Goal: Task Accomplishment & Management: Use online tool/utility

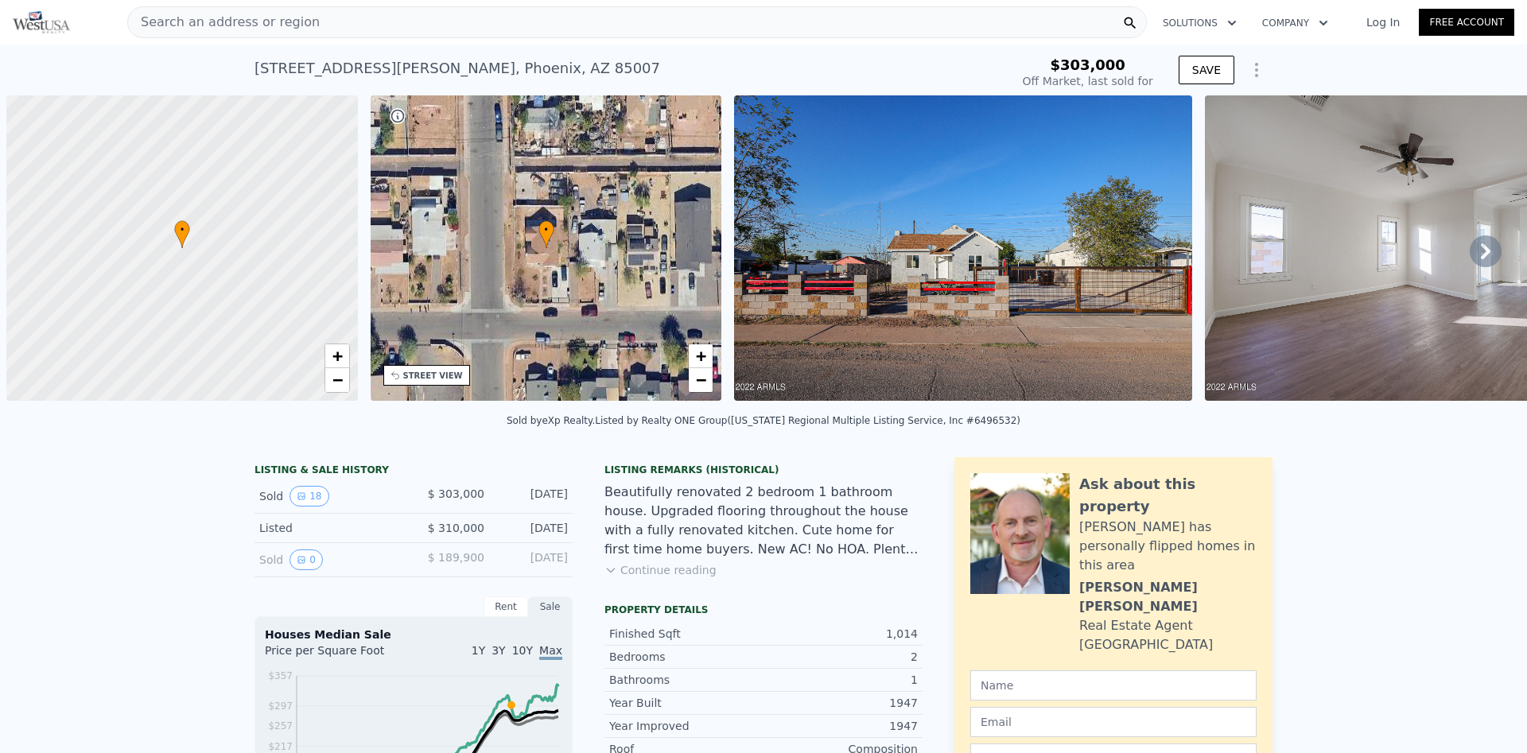
scroll to position [0, 6]
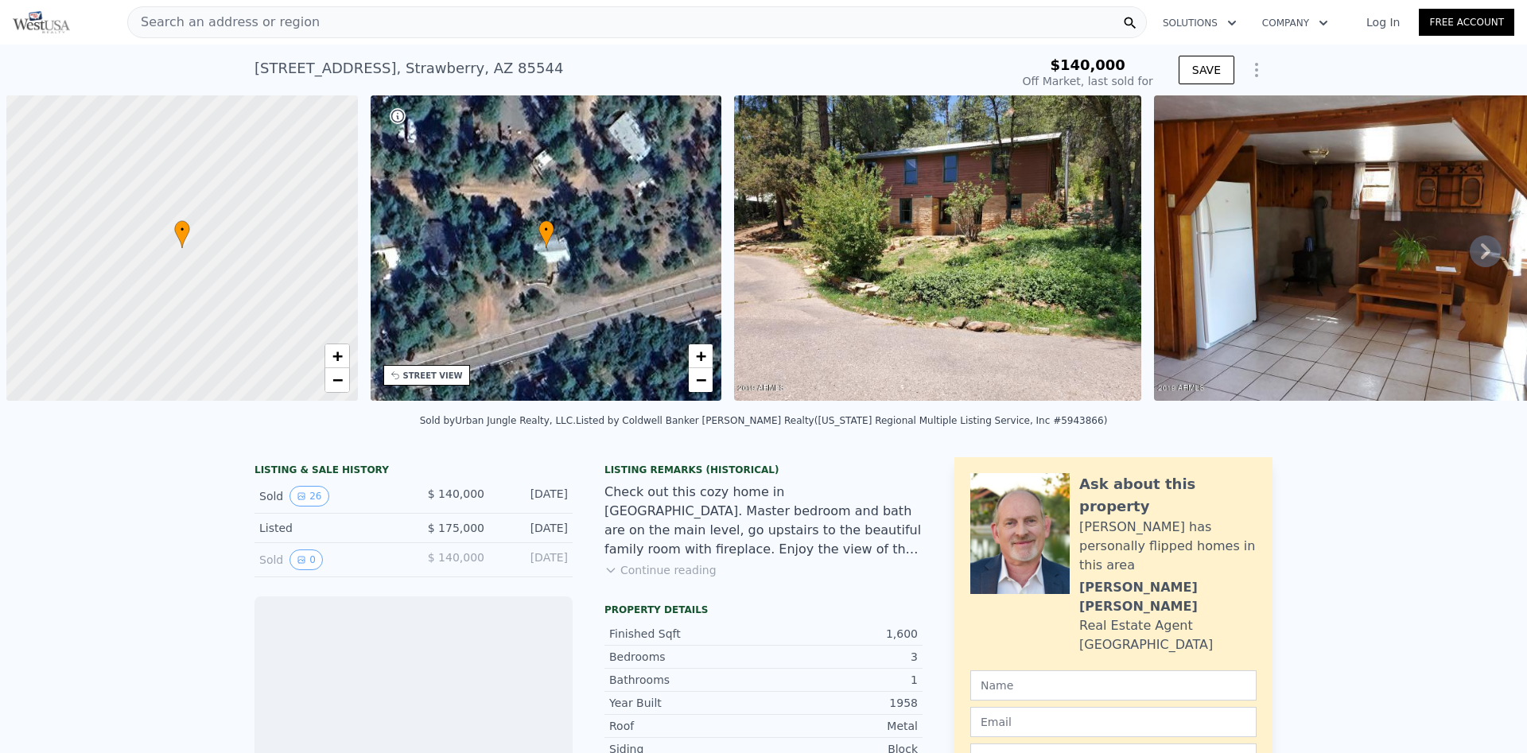
scroll to position [0, 6]
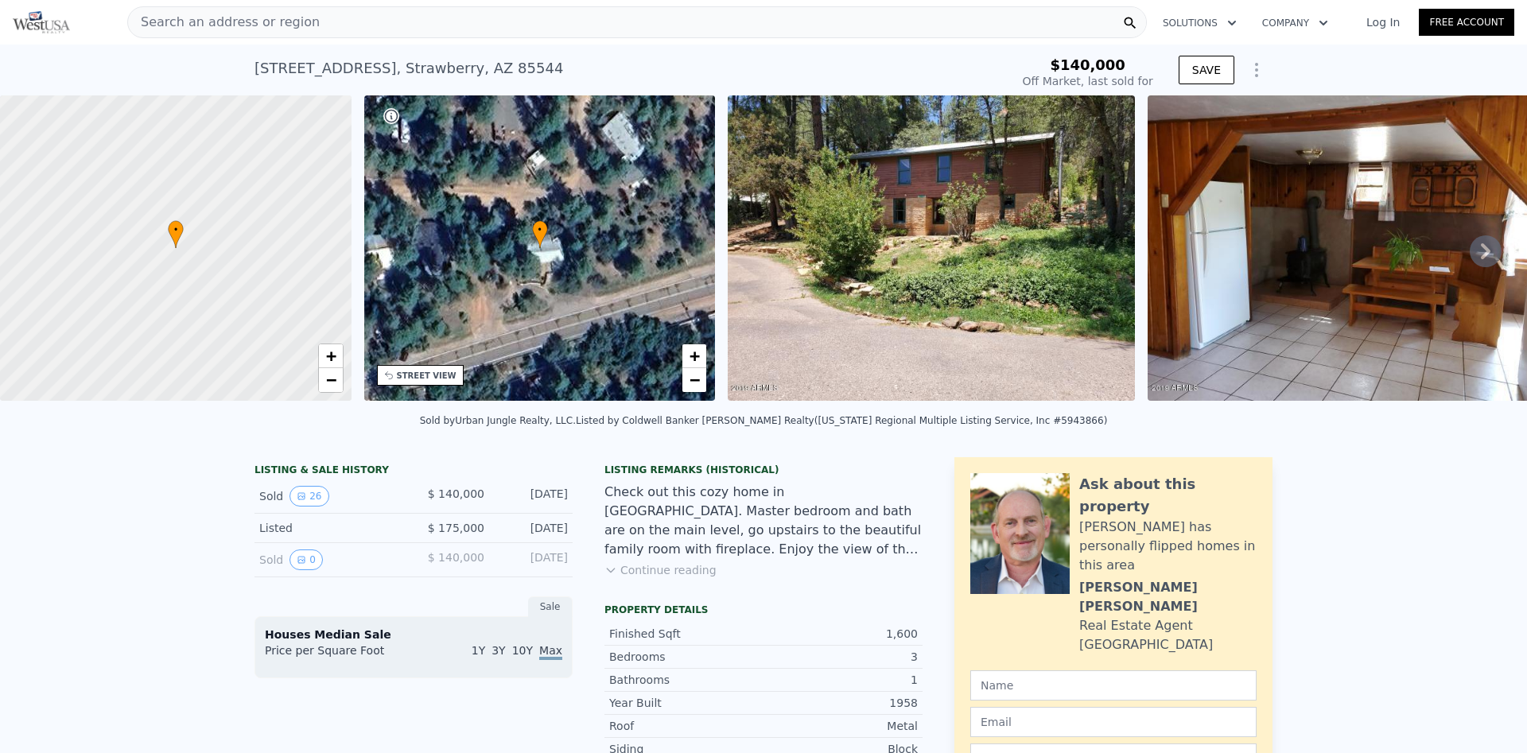
type input "-$ 149,190"
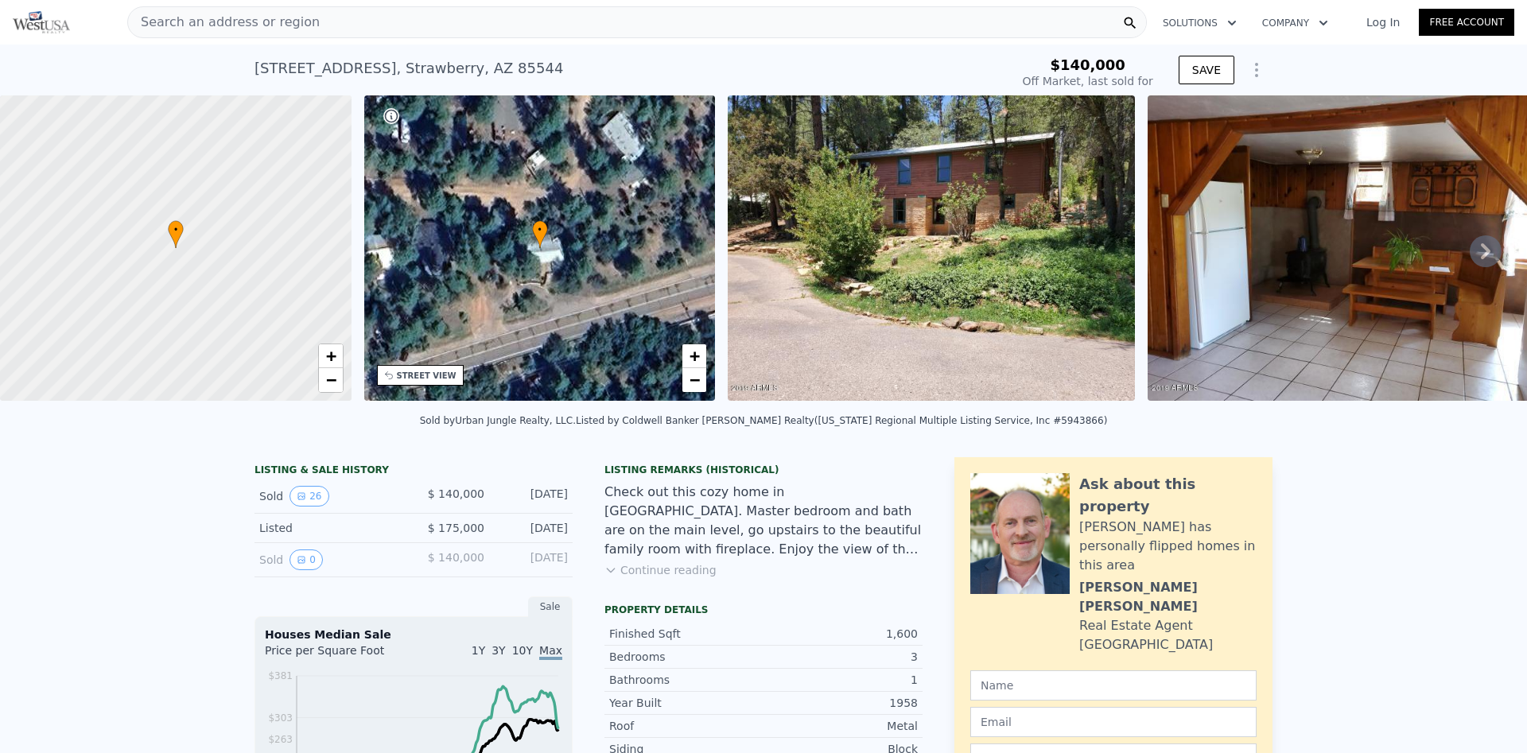
click at [1482, 249] on icon at bounding box center [1485, 251] width 32 height 32
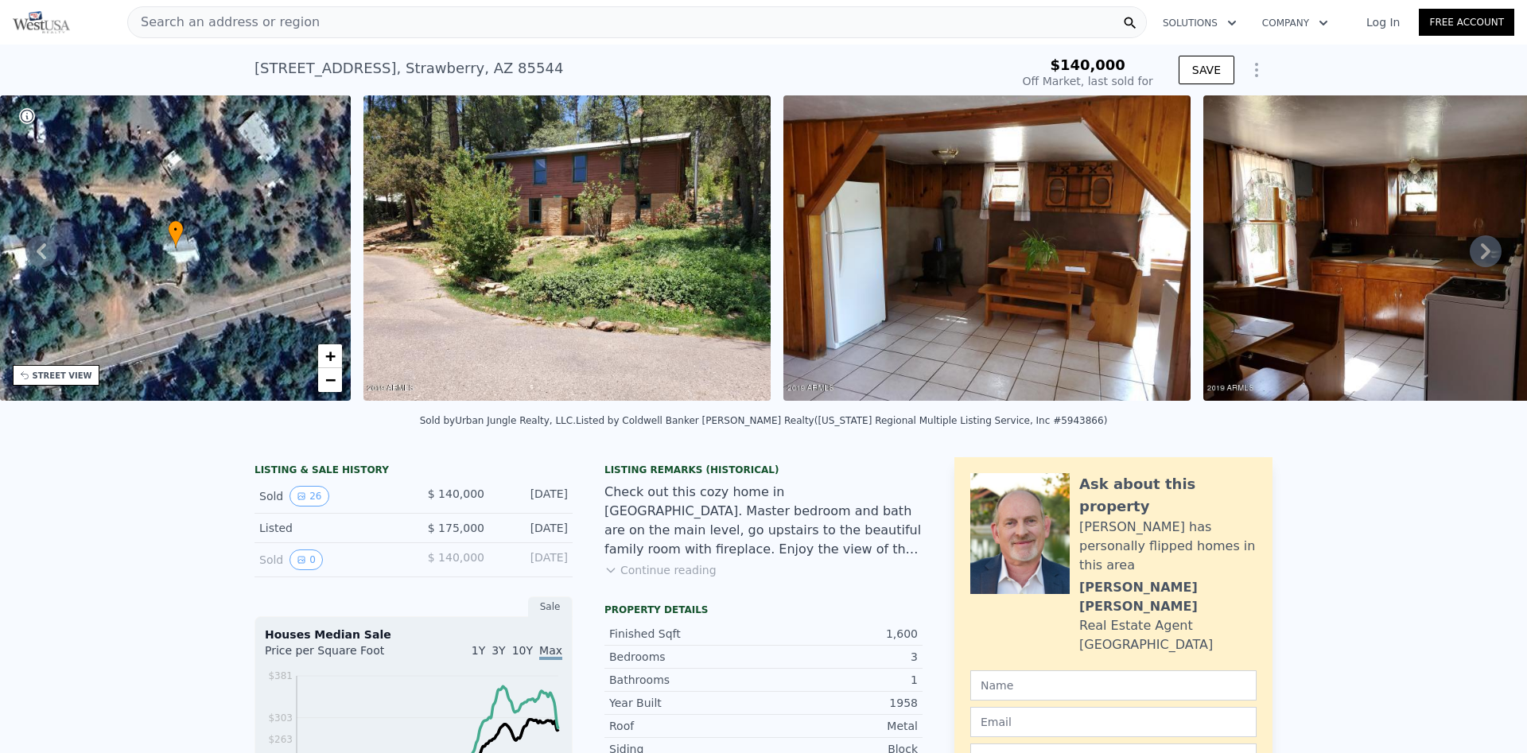
click at [1482, 249] on icon at bounding box center [1485, 251] width 32 height 32
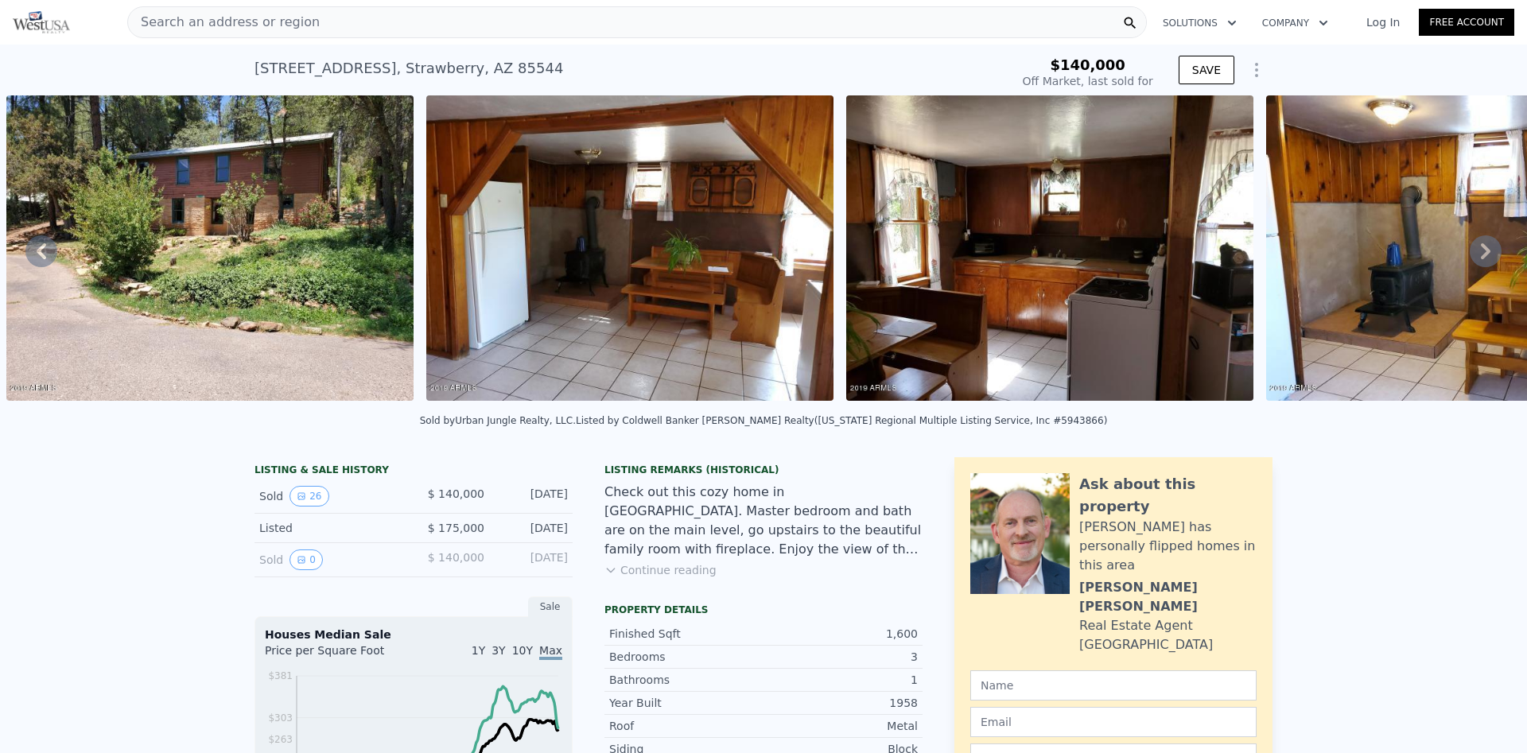
click at [1482, 249] on icon at bounding box center [1485, 251] width 32 height 32
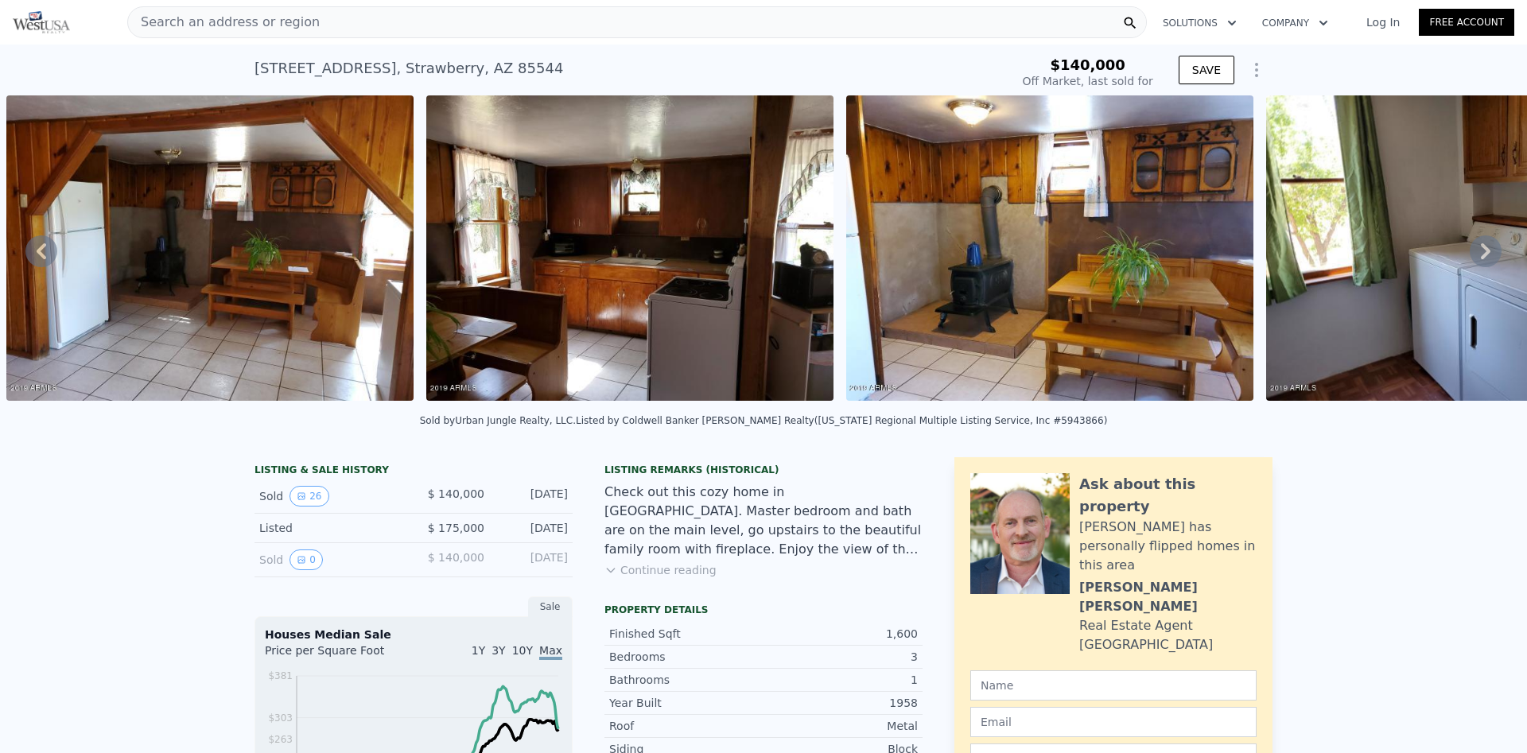
click at [1482, 249] on icon at bounding box center [1485, 251] width 32 height 32
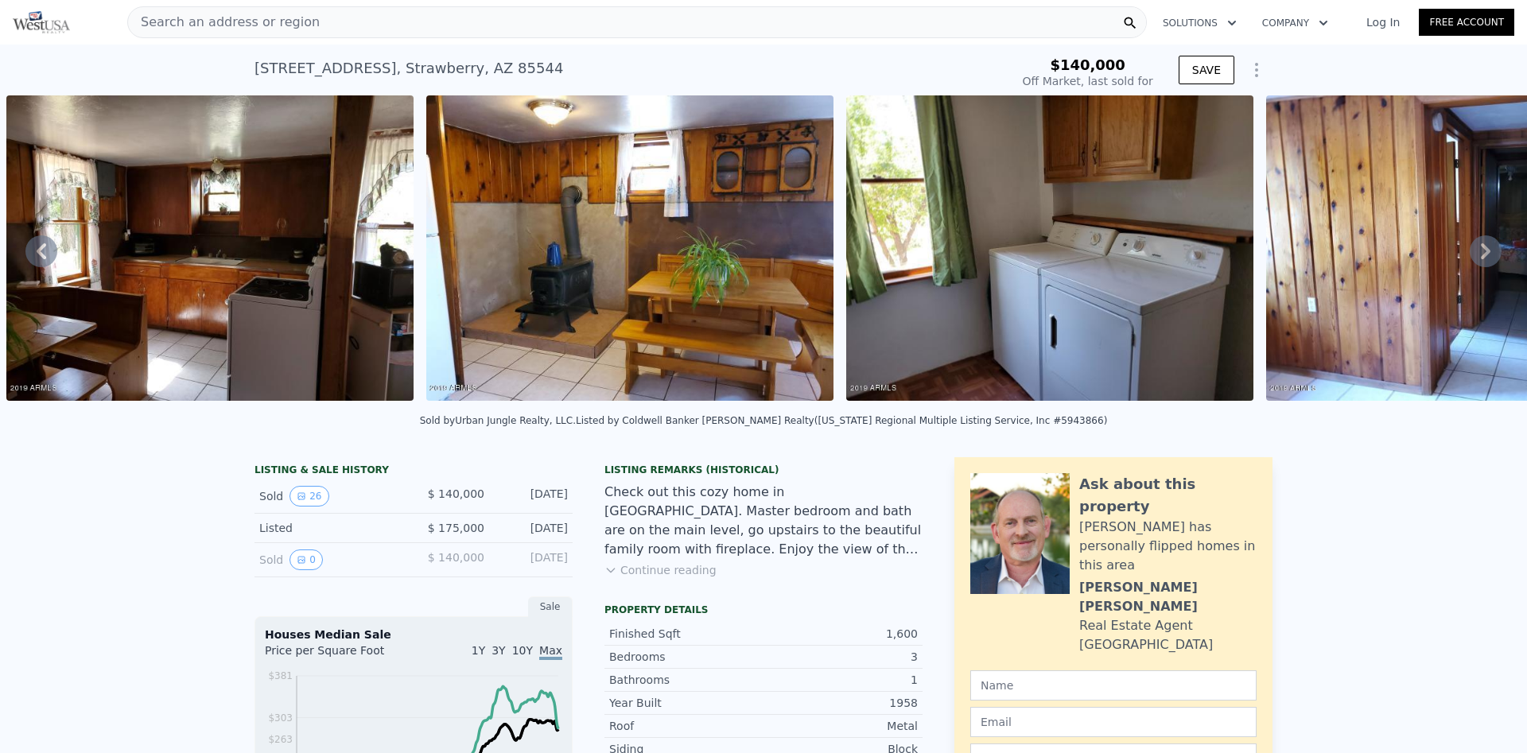
click at [1482, 249] on icon at bounding box center [1485, 251] width 32 height 32
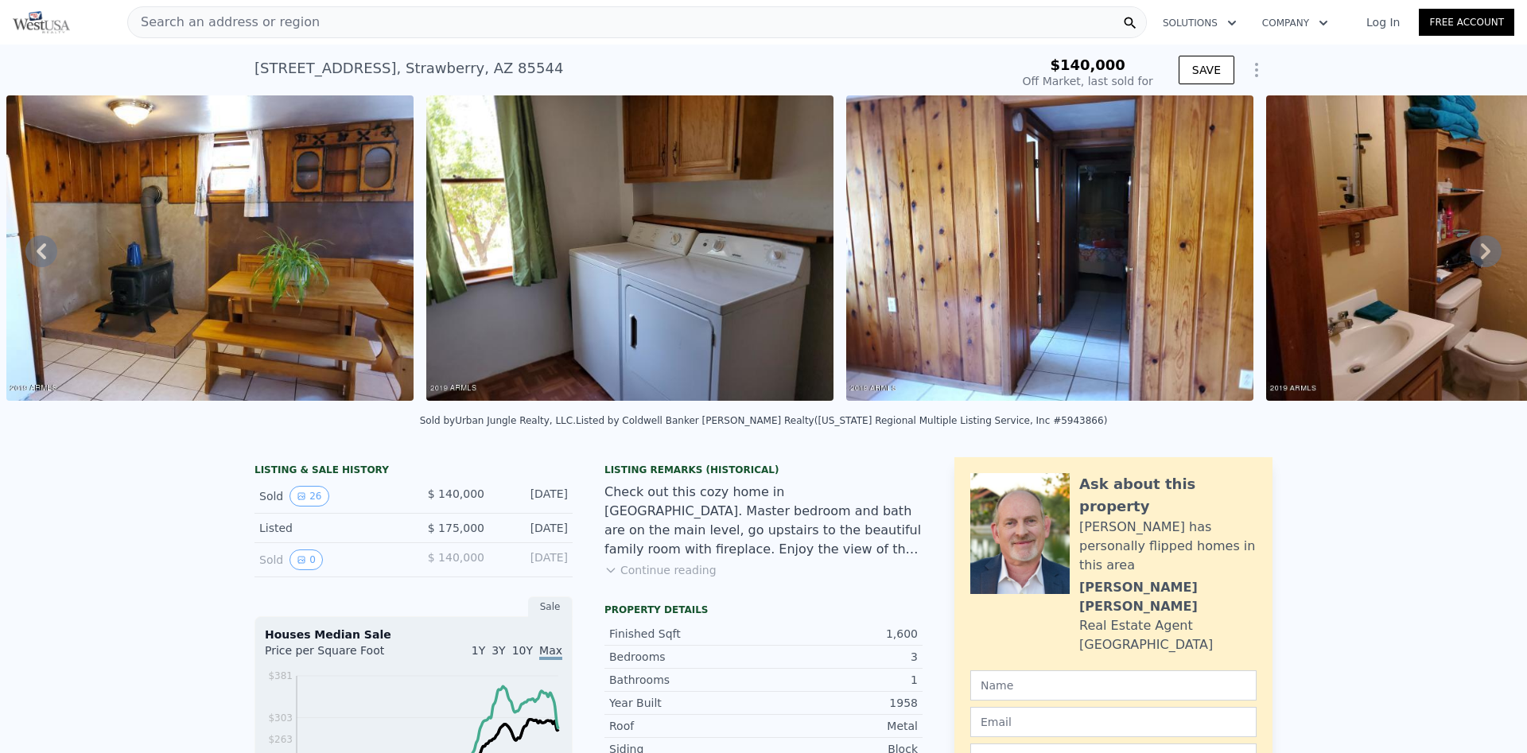
click at [1482, 249] on icon at bounding box center [1485, 251] width 32 height 32
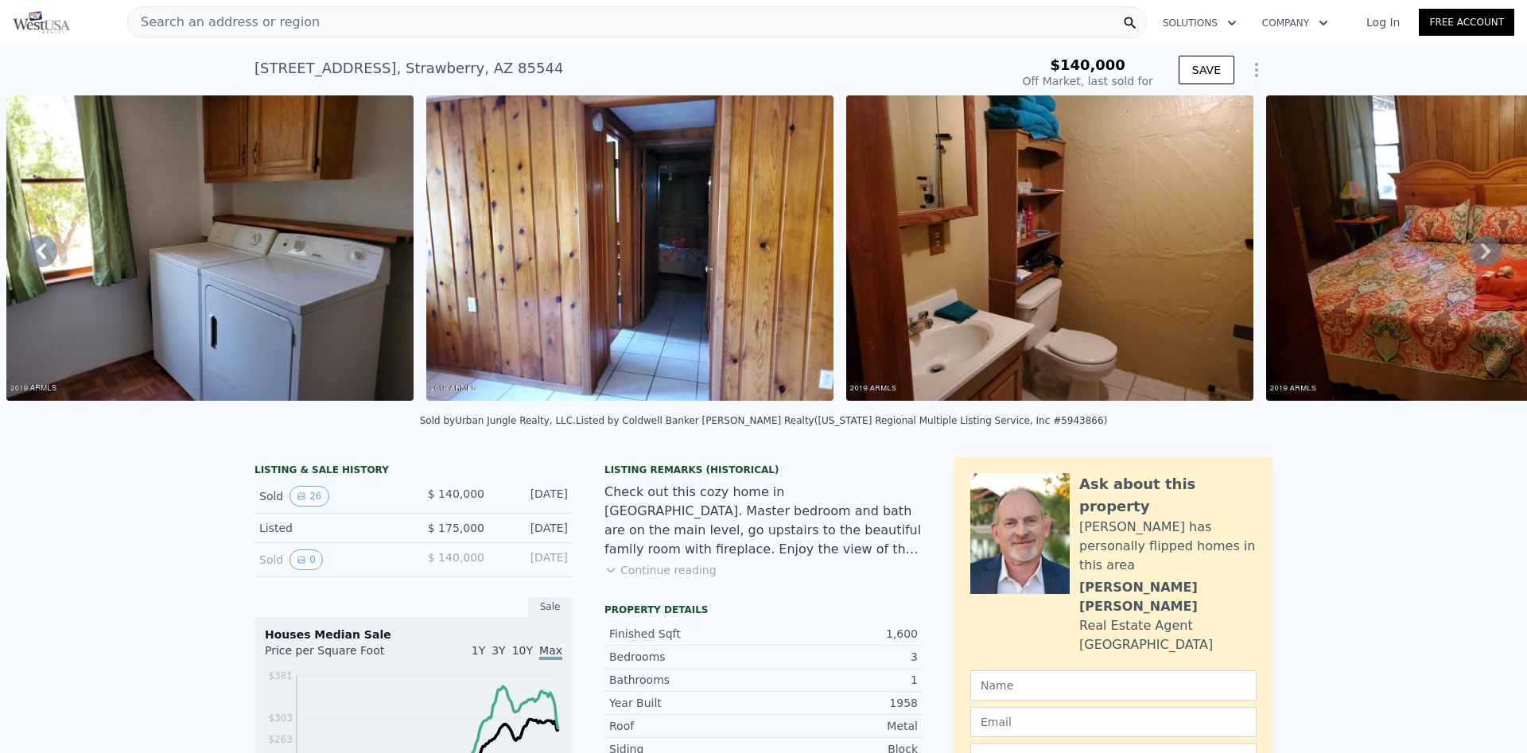
click at [1482, 249] on icon at bounding box center [1485, 251] width 32 height 32
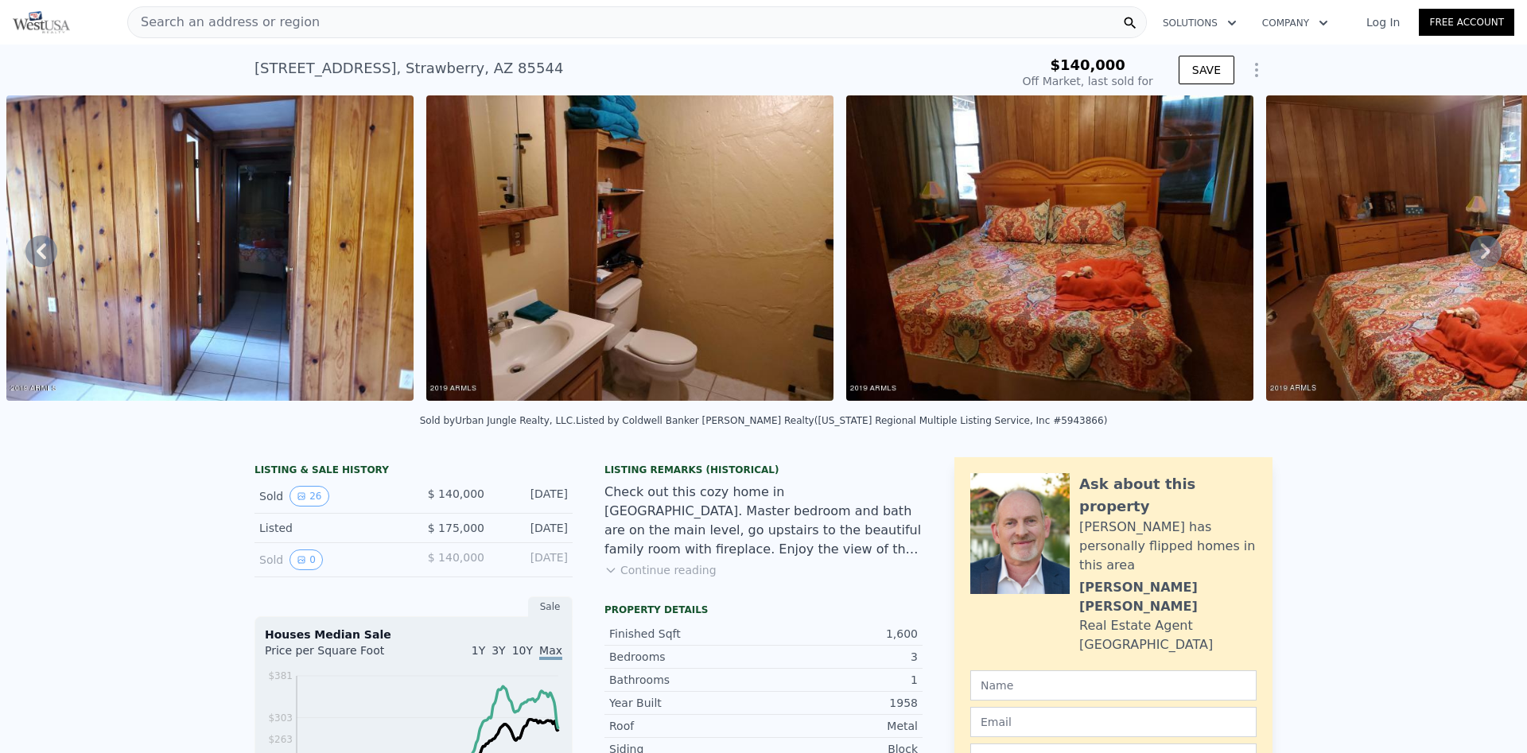
click at [1482, 249] on icon at bounding box center [1485, 251] width 32 height 32
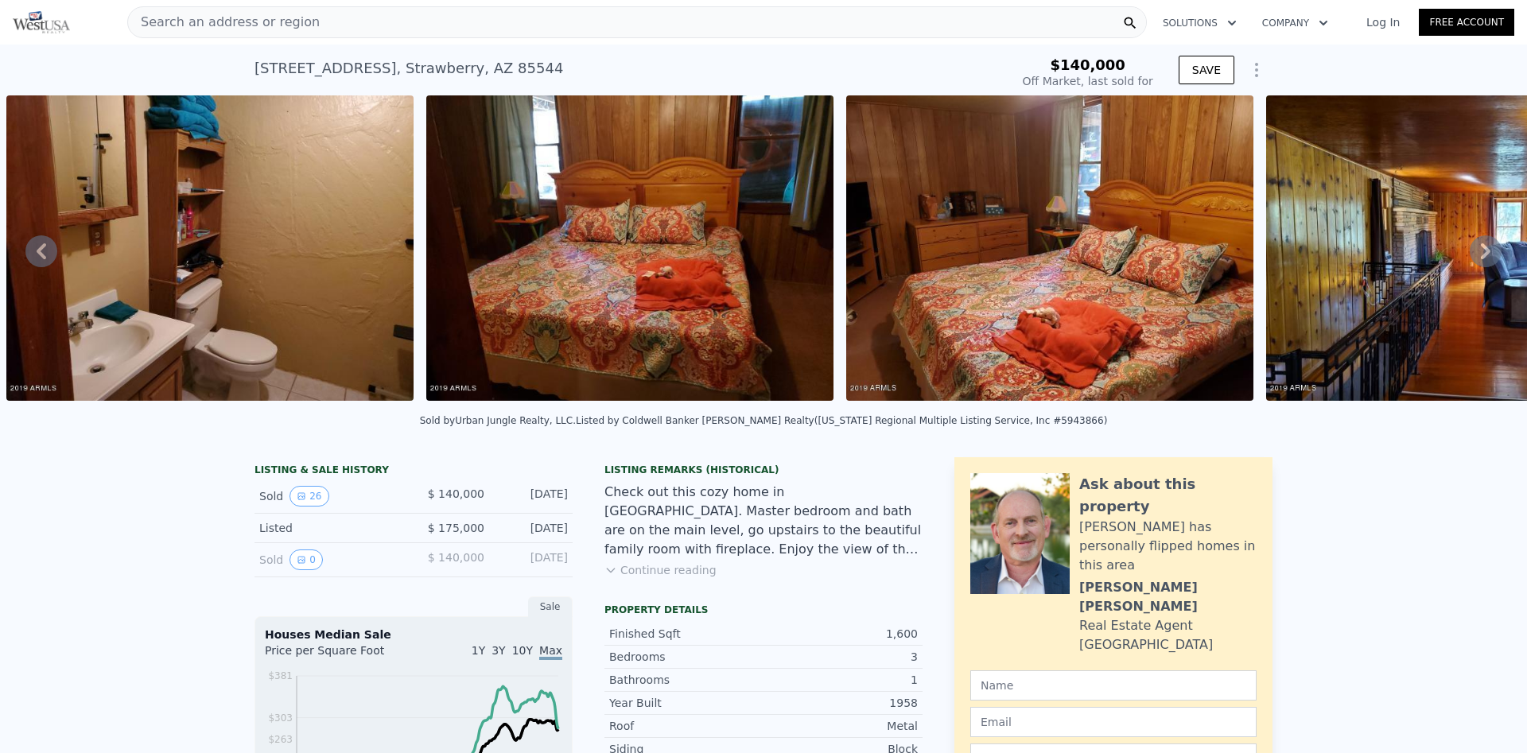
click at [1482, 249] on icon at bounding box center [1485, 251] width 32 height 32
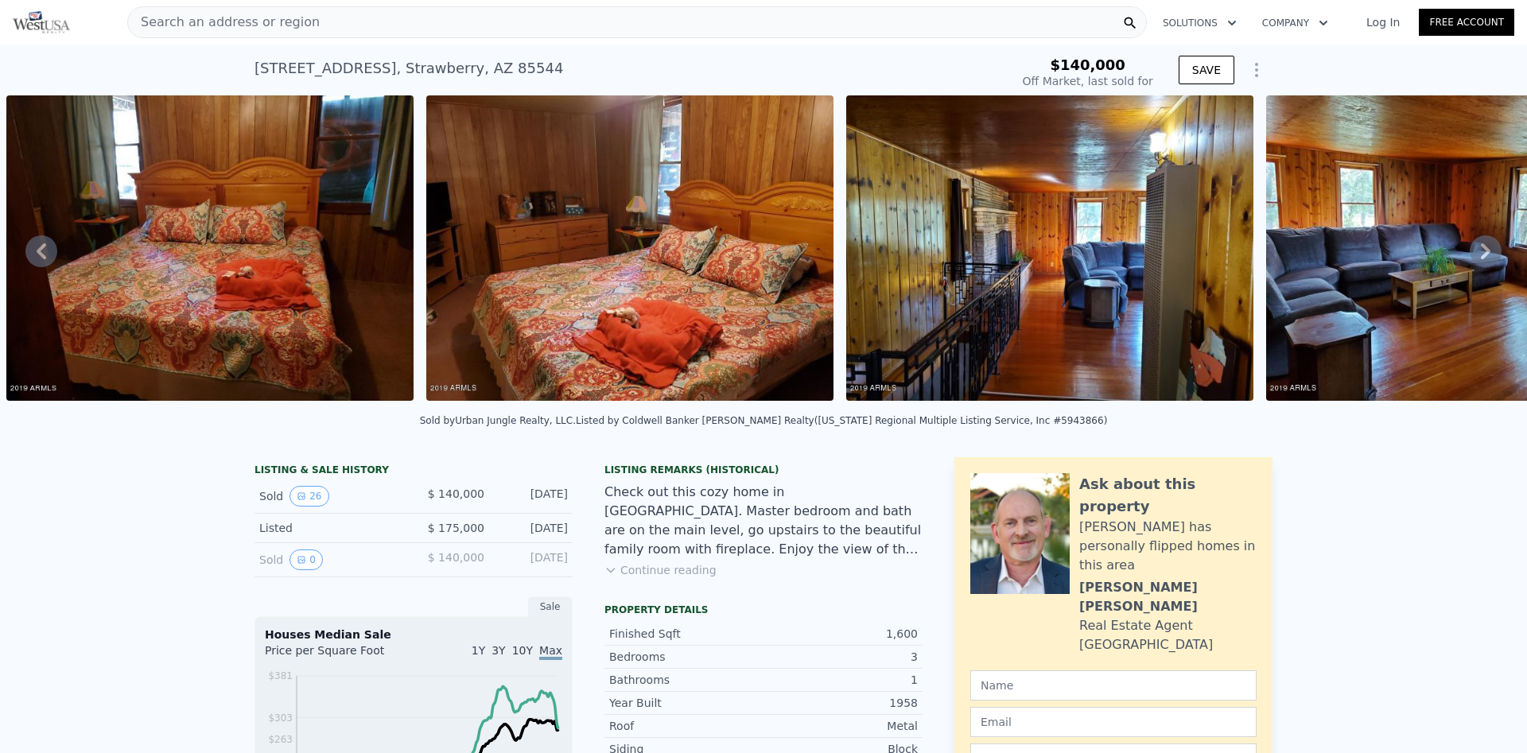
click at [1482, 249] on icon at bounding box center [1485, 251] width 32 height 32
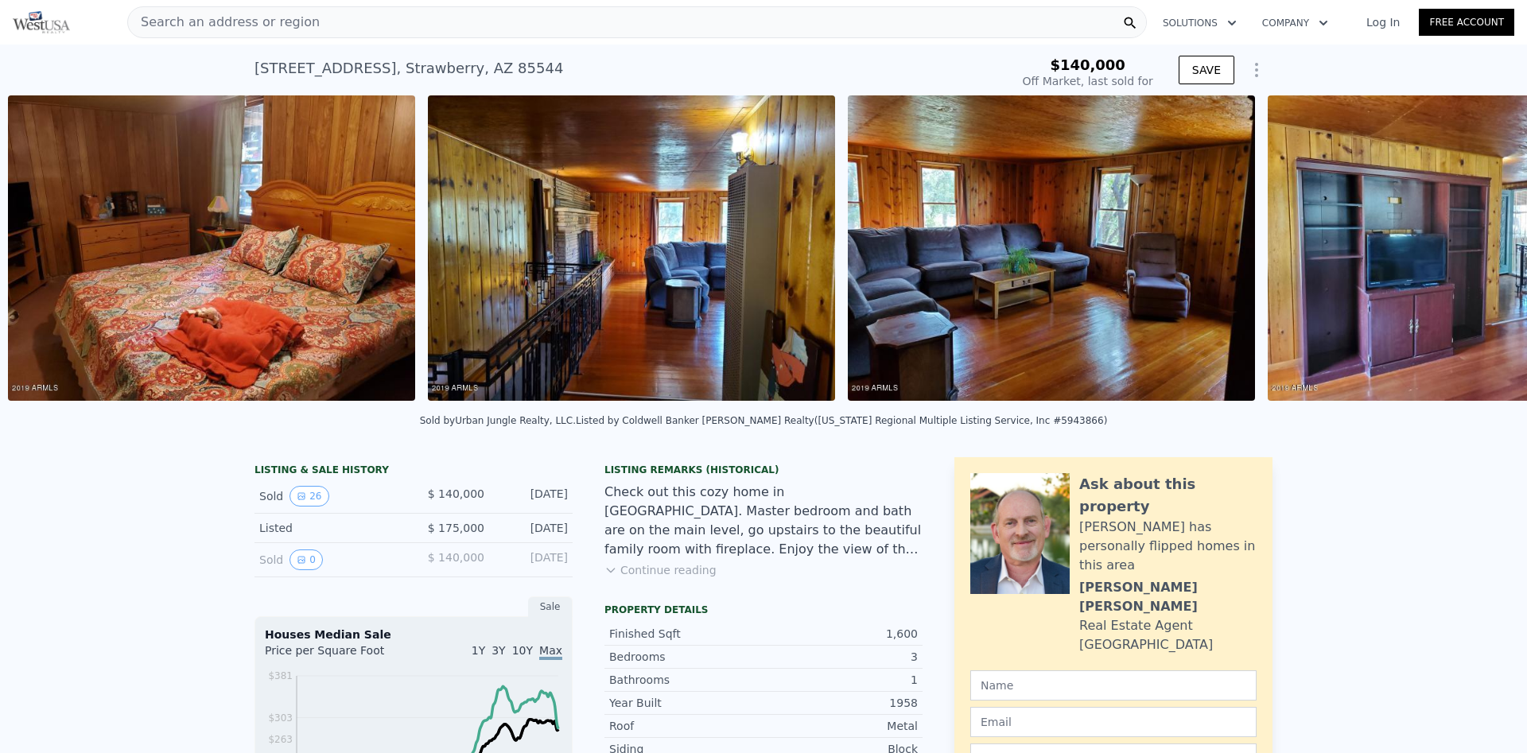
scroll to position [0, 4086]
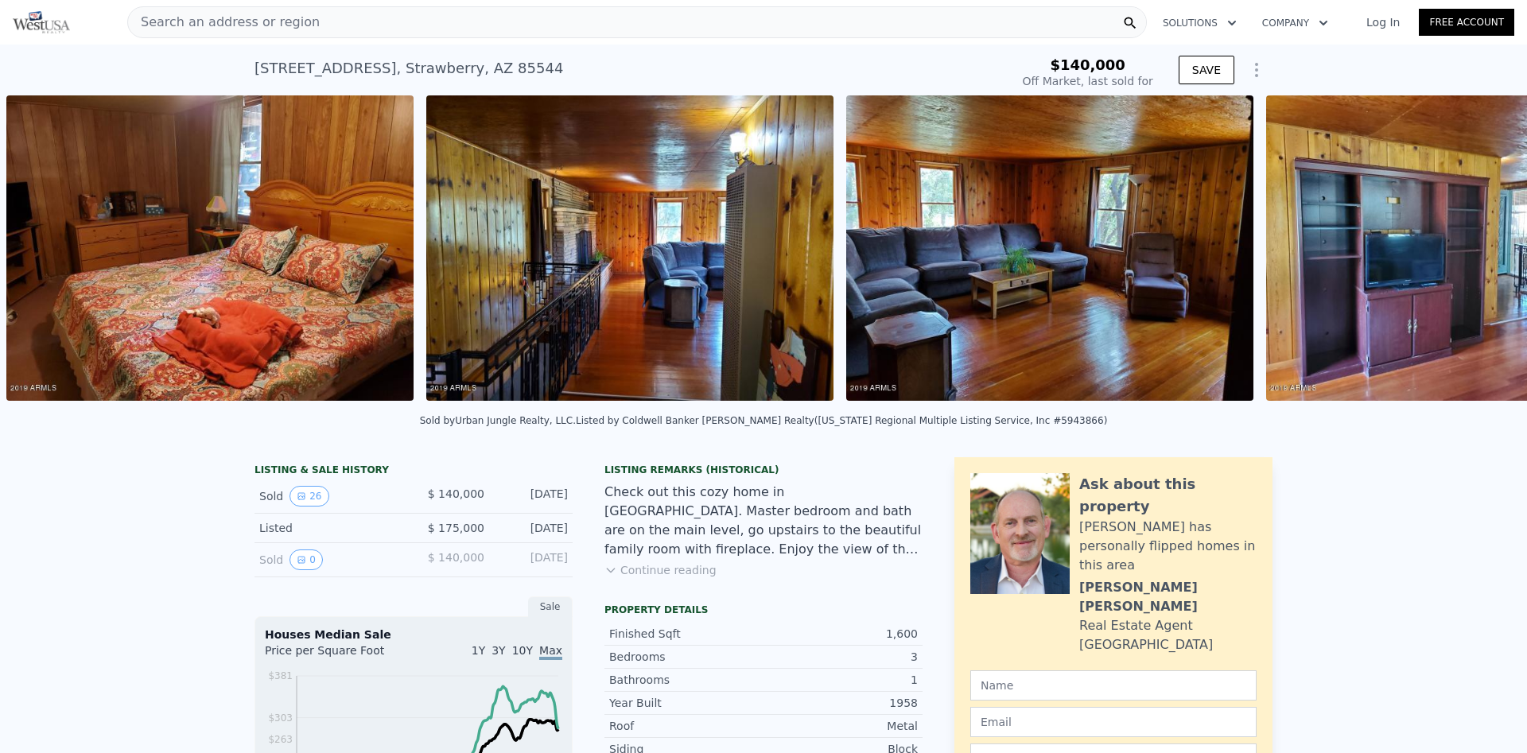
click at [1482, 249] on img at bounding box center [1469, 247] width 407 height 305
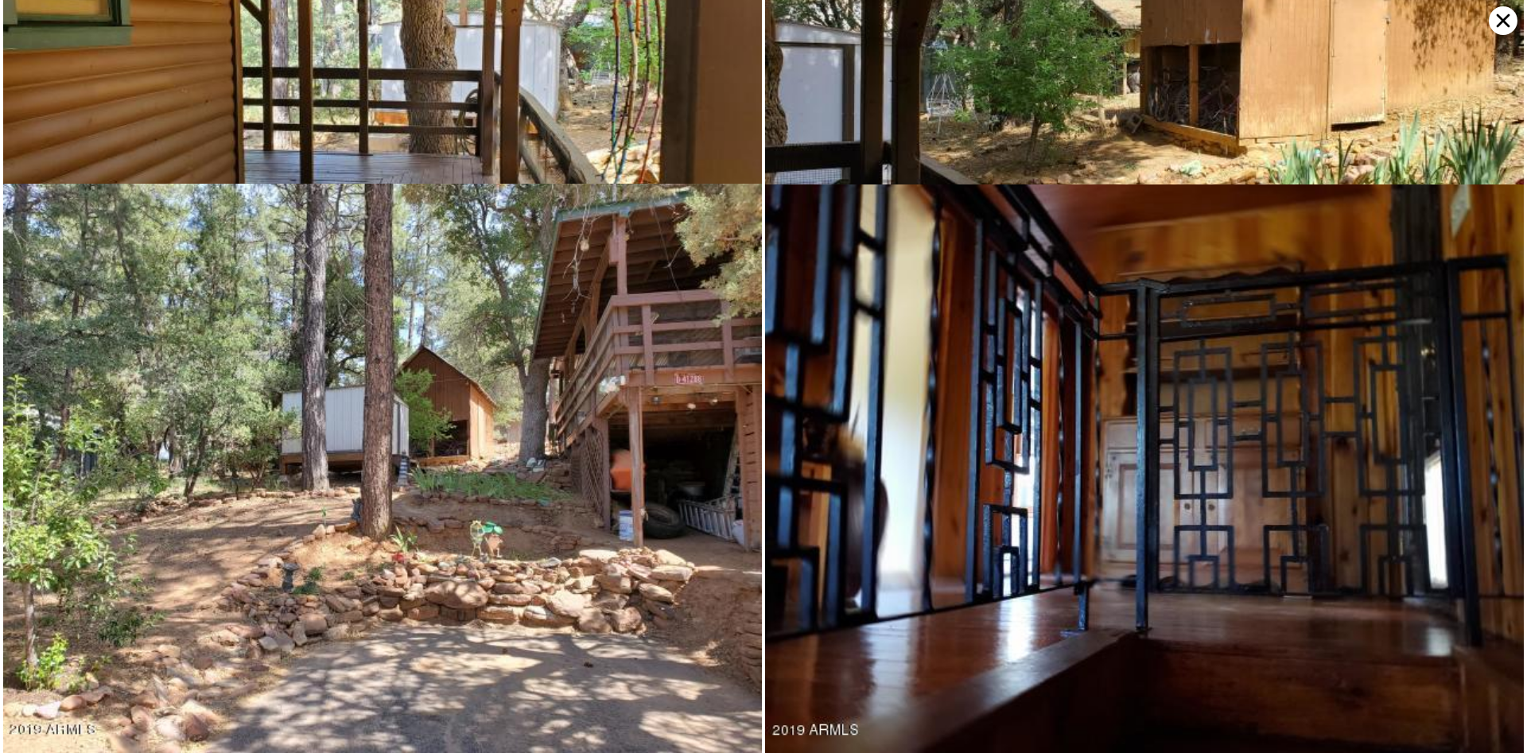
scroll to position [4434, 0]
type input "$ 347,000"
type input "$ 178,841"
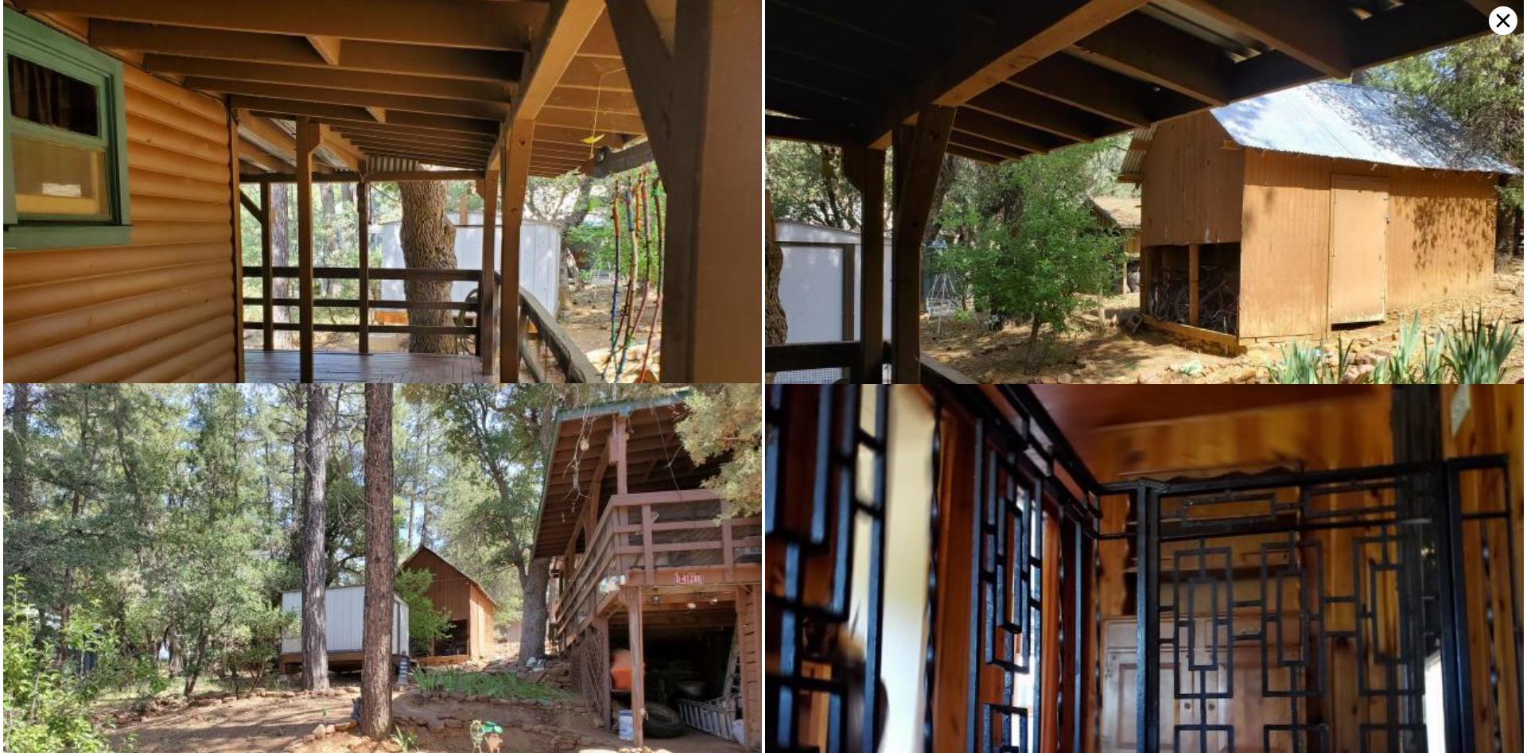
scroll to position [4232, 0]
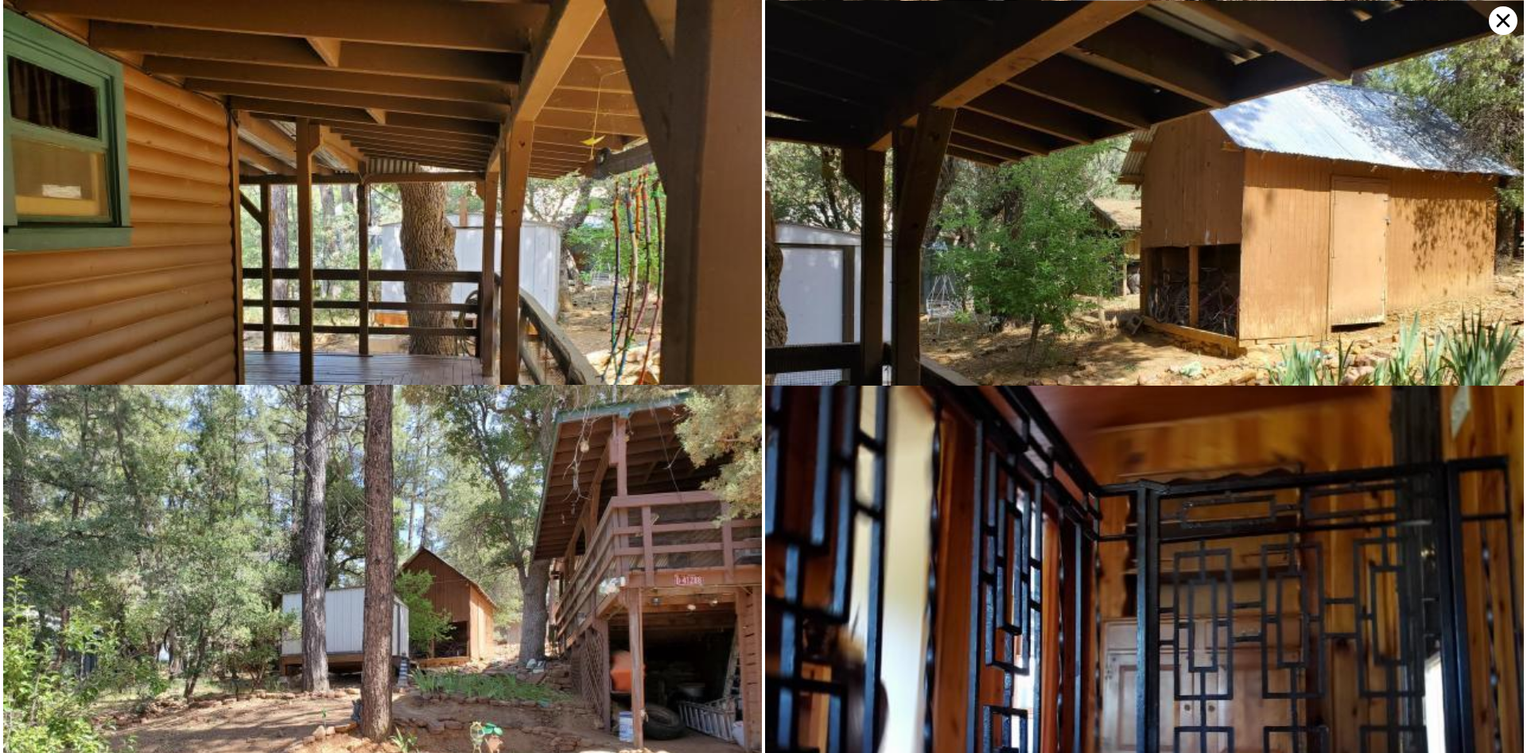
click at [1495, 20] on icon at bounding box center [1502, 20] width 29 height 29
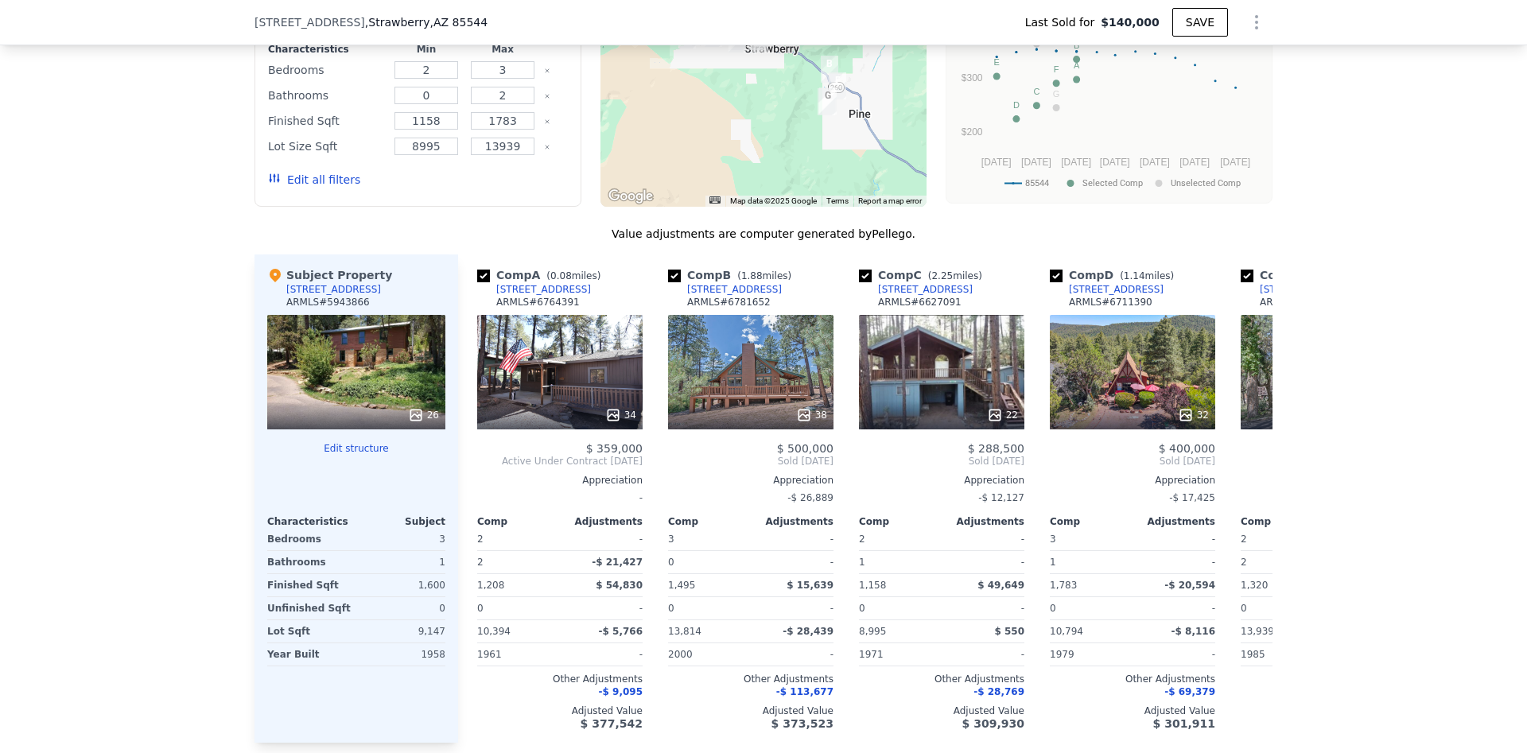
scroll to position [1497, 0]
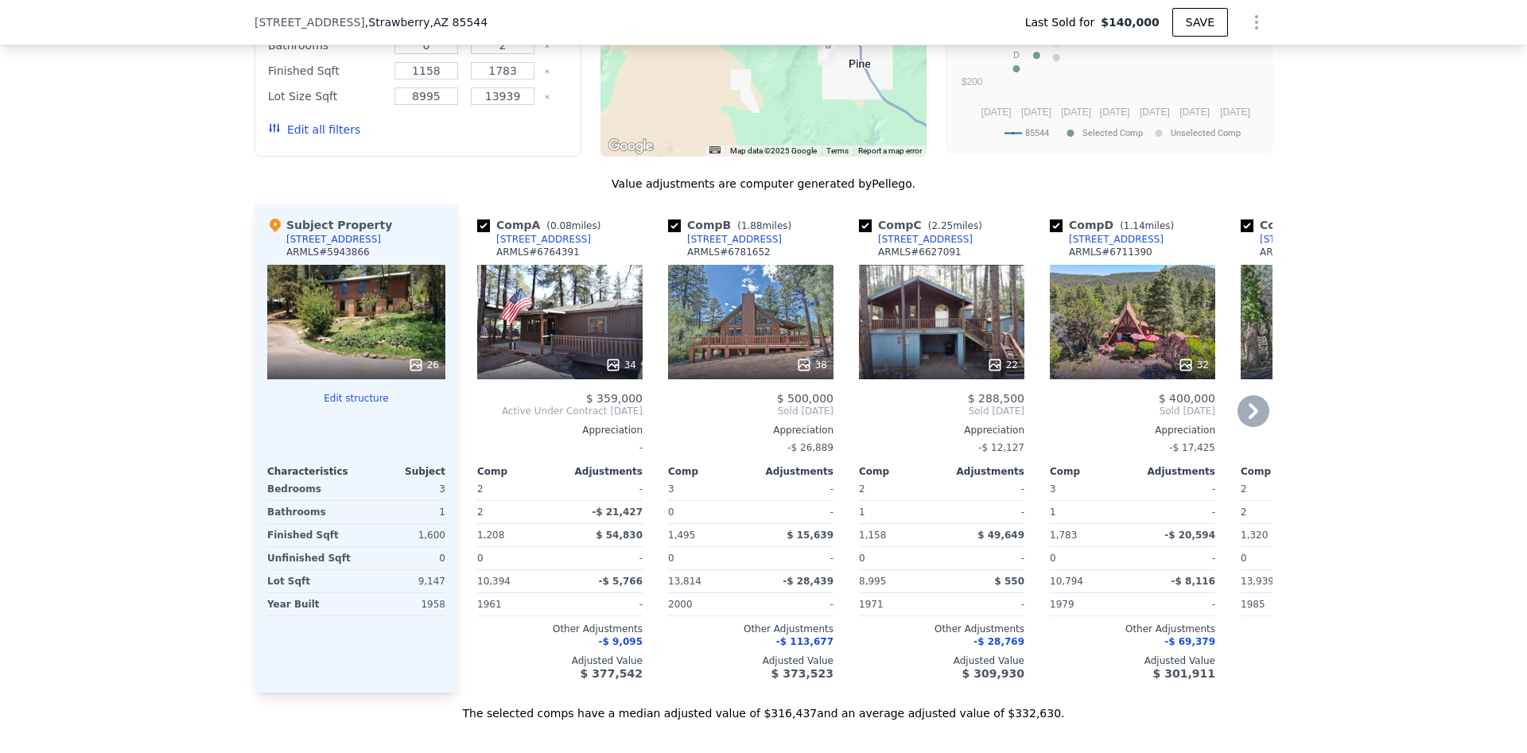
click at [769, 326] on div "38" at bounding box center [750, 322] width 165 height 114
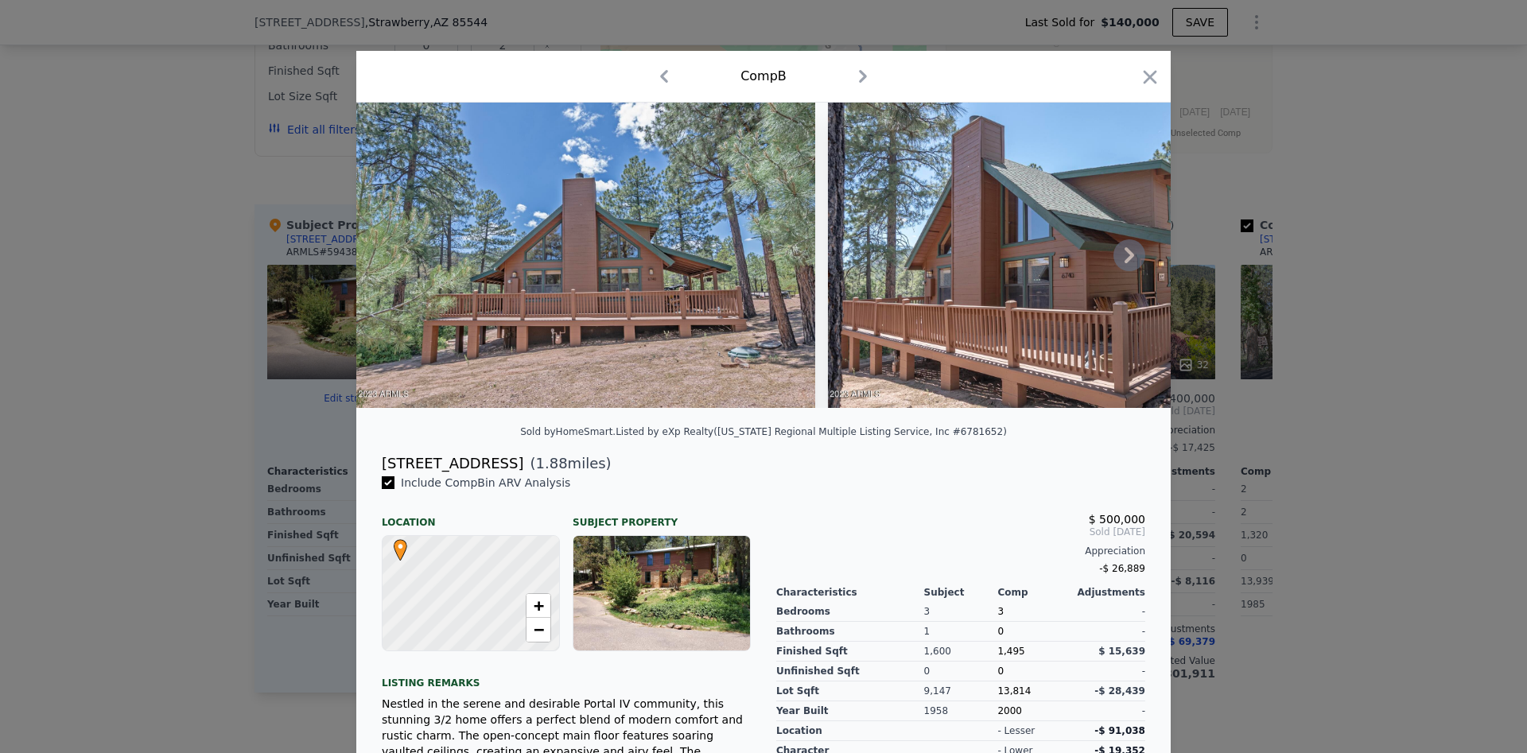
click at [1131, 254] on icon at bounding box center [1129, 255] width 10 height 16
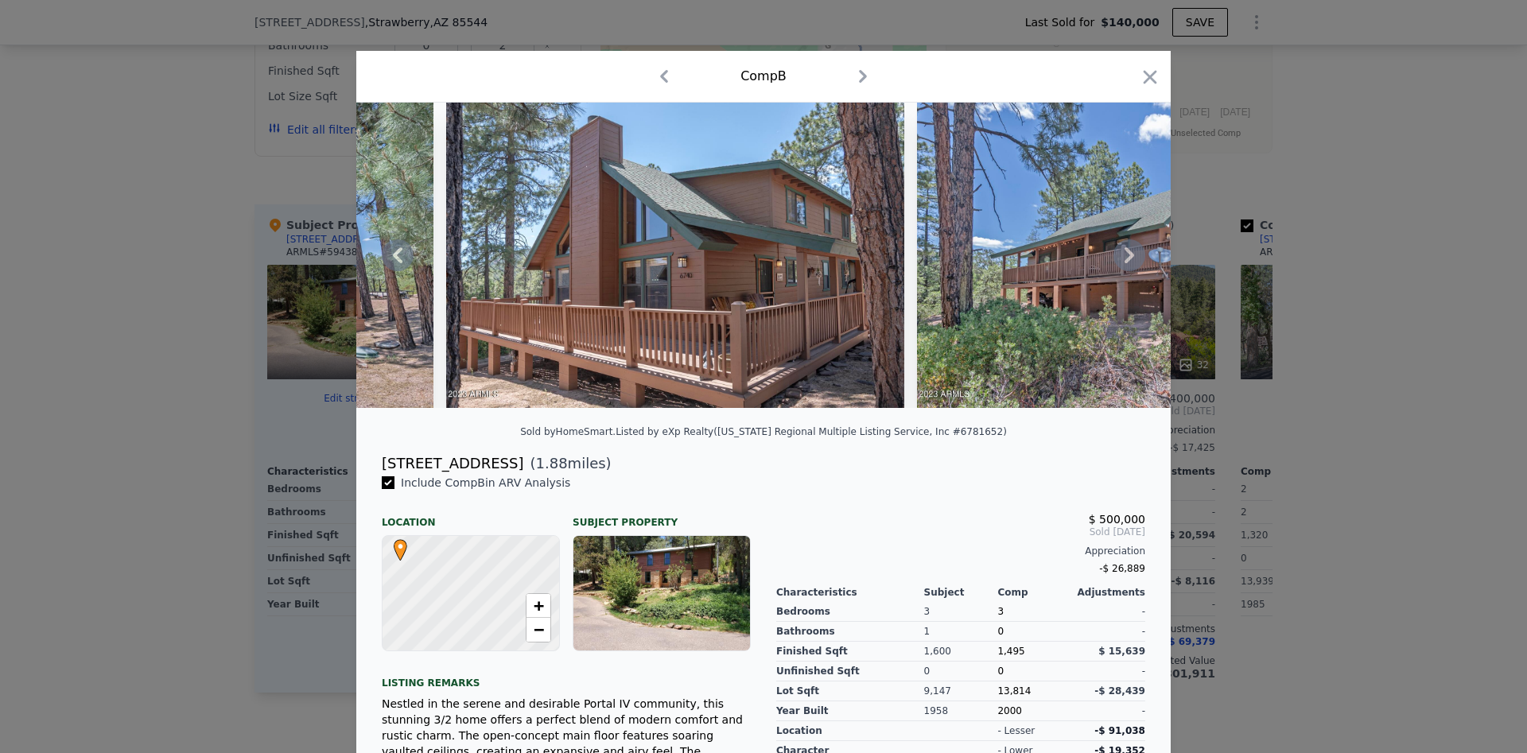
click at [1131, 254] on icon at bounding box center [1129, 255] width 10 height 16
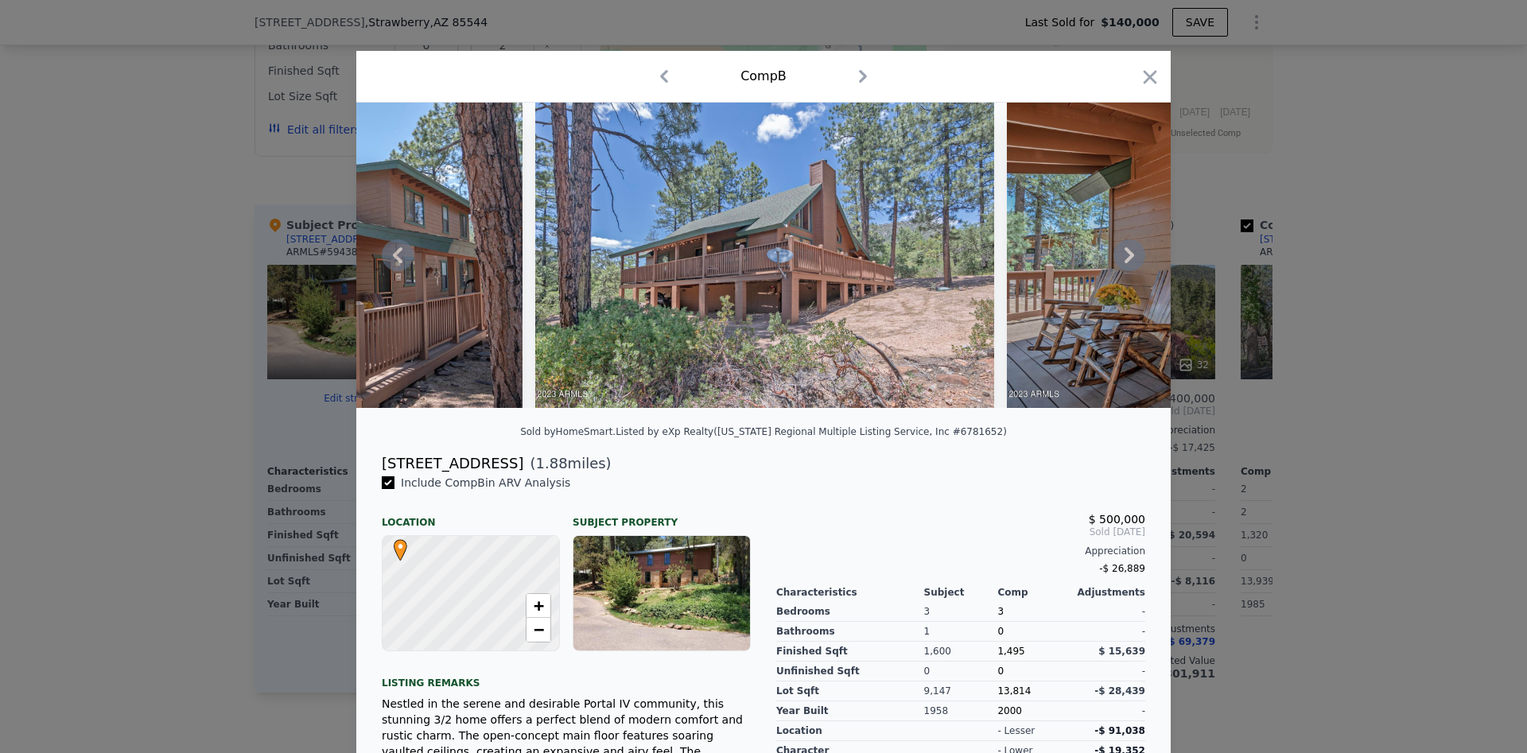
click at [1131, 254] on icon at bounding box center [1129, 255] width 10 height 16
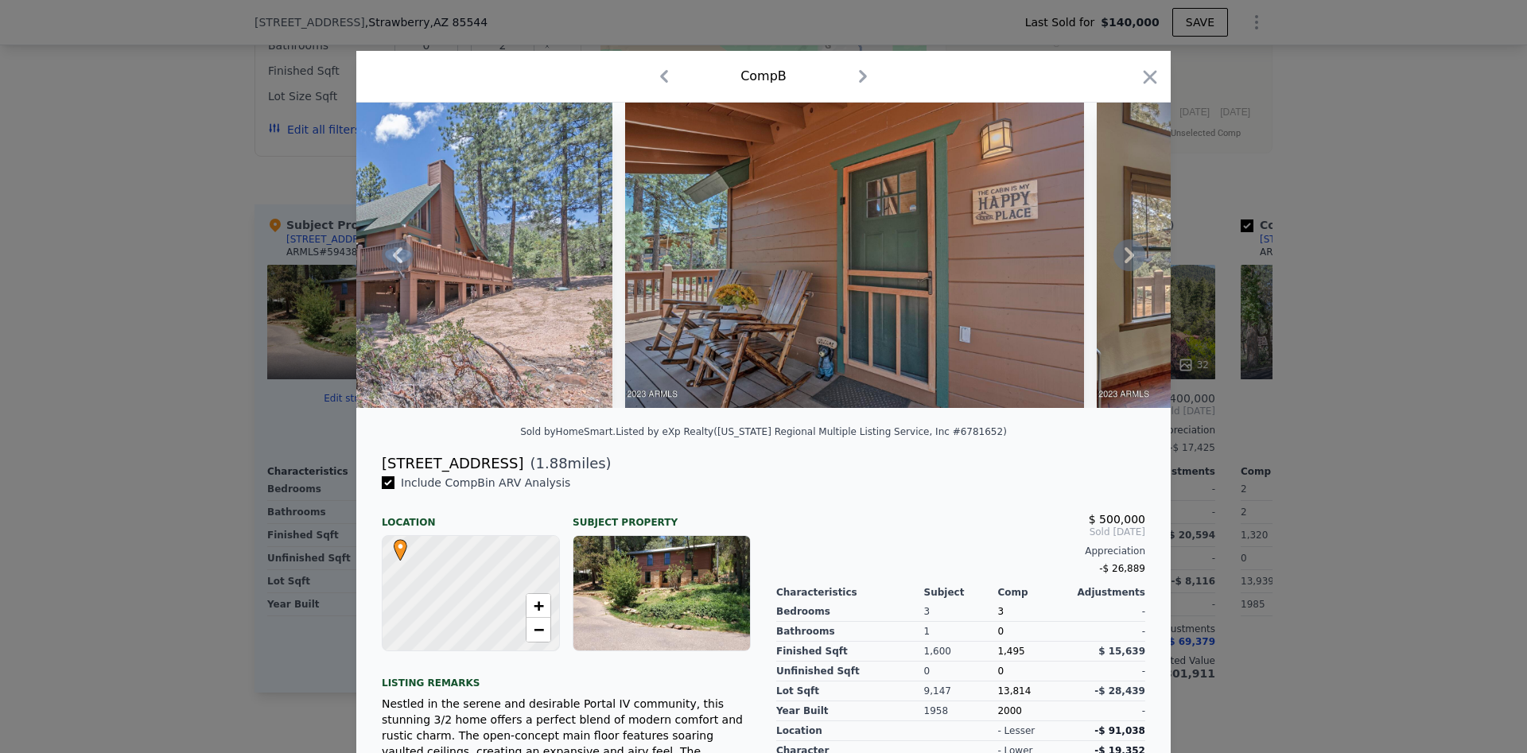
click at [1131, 254] on icon at bounding box center [1129, 255] width 10 height 16
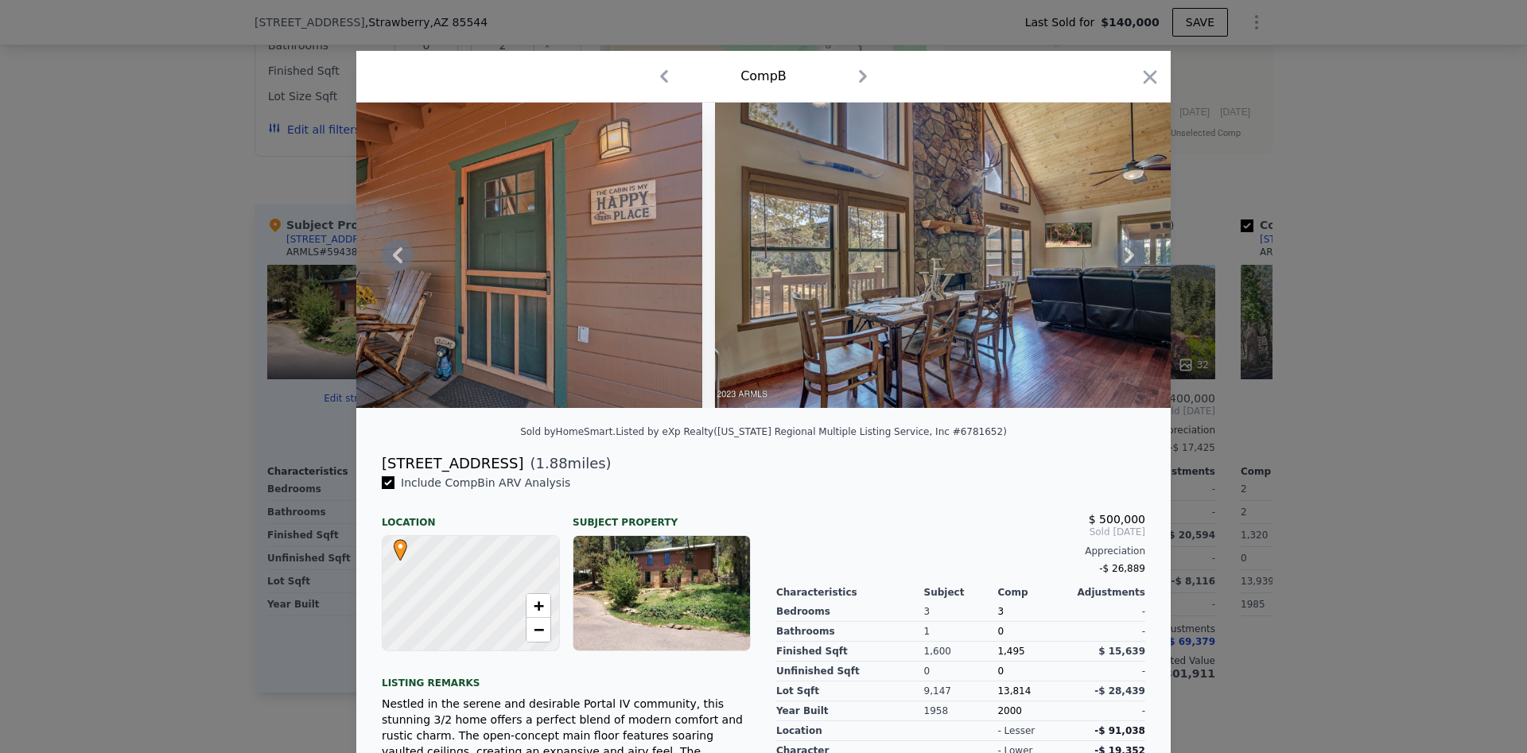
click at [1131, 254] on icon at bounding box center [1129, 255] width 10 height 16
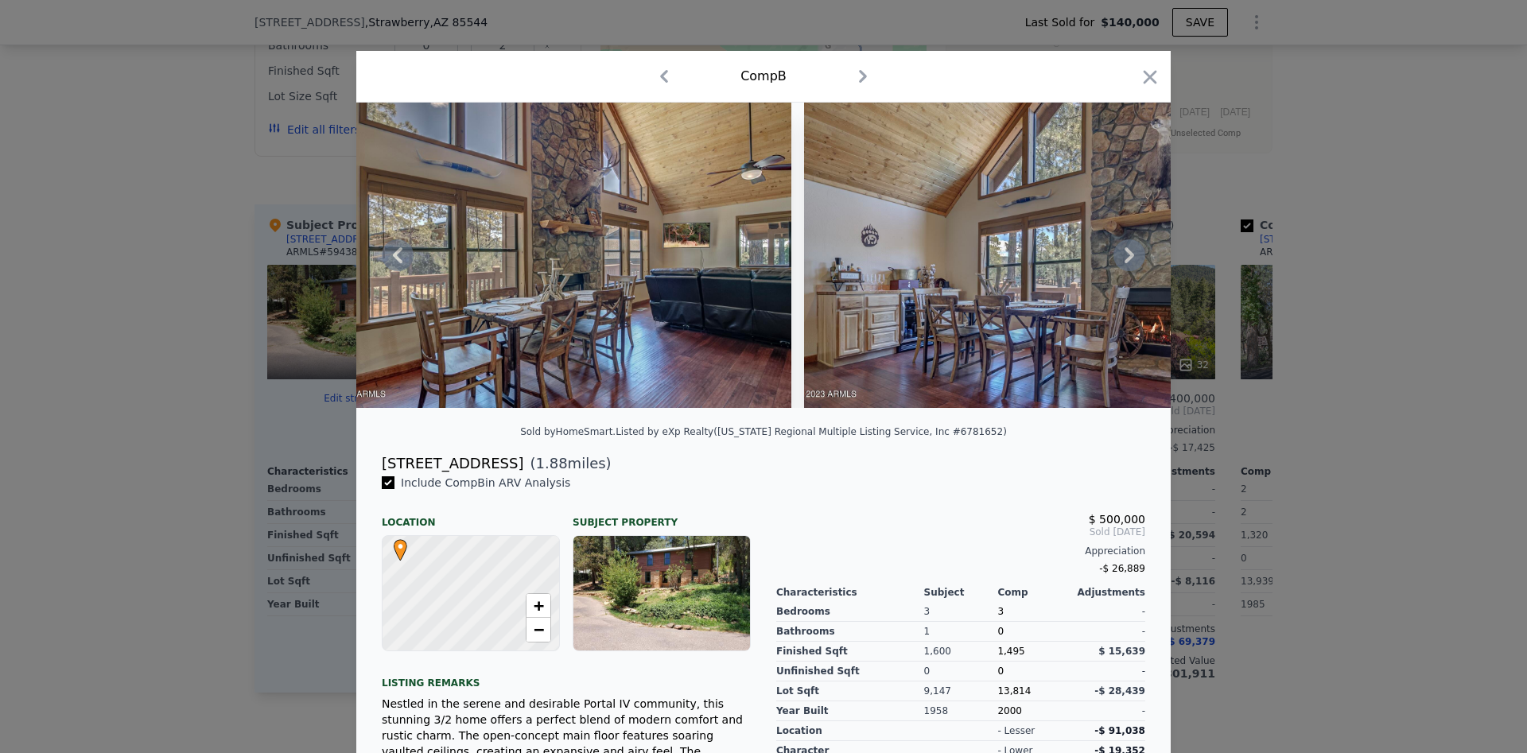
click at [1131, 254] on icon at bounding box center [1129, 255] width 10 height 16
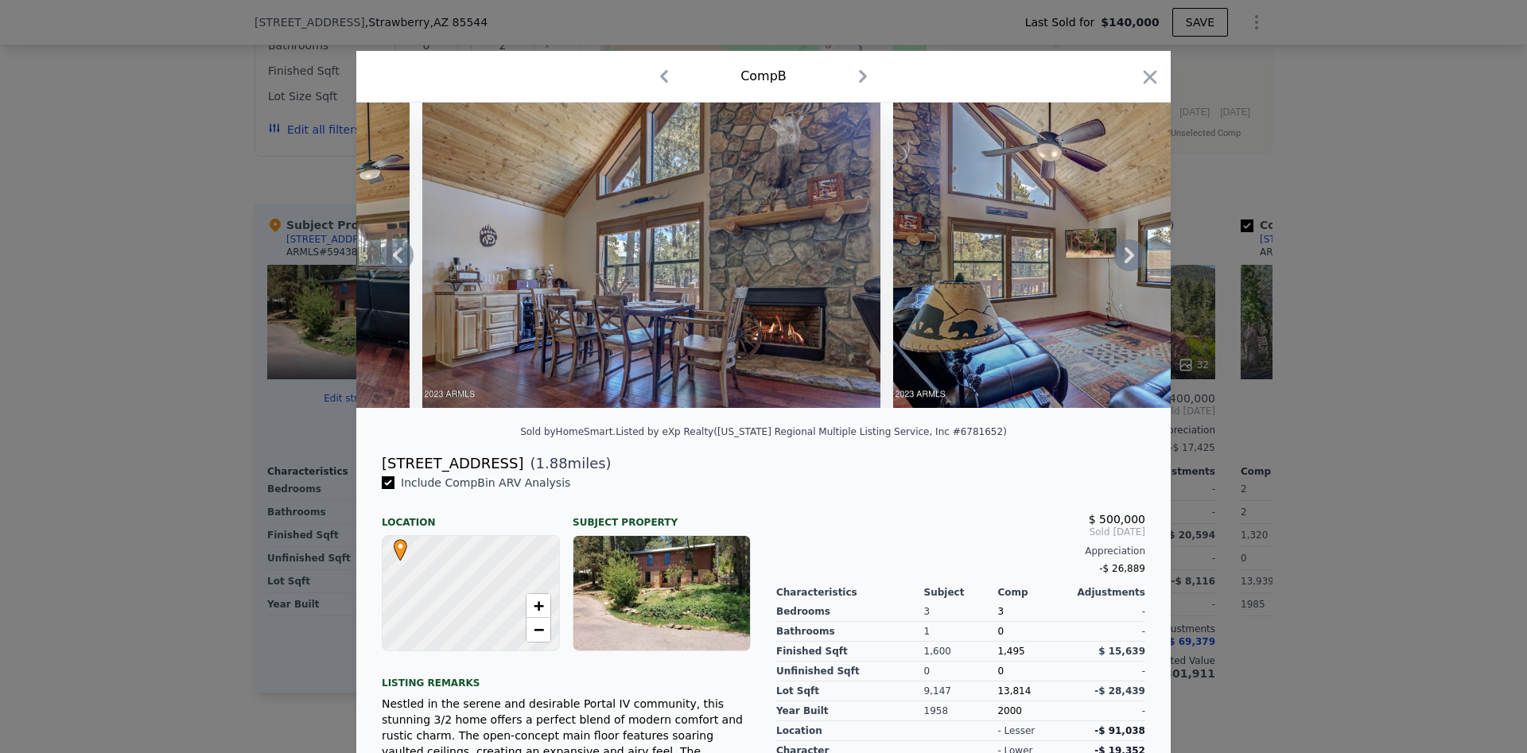
click at [1131, 254] on icon at bounding box center [1129, 255] width 10 height 16
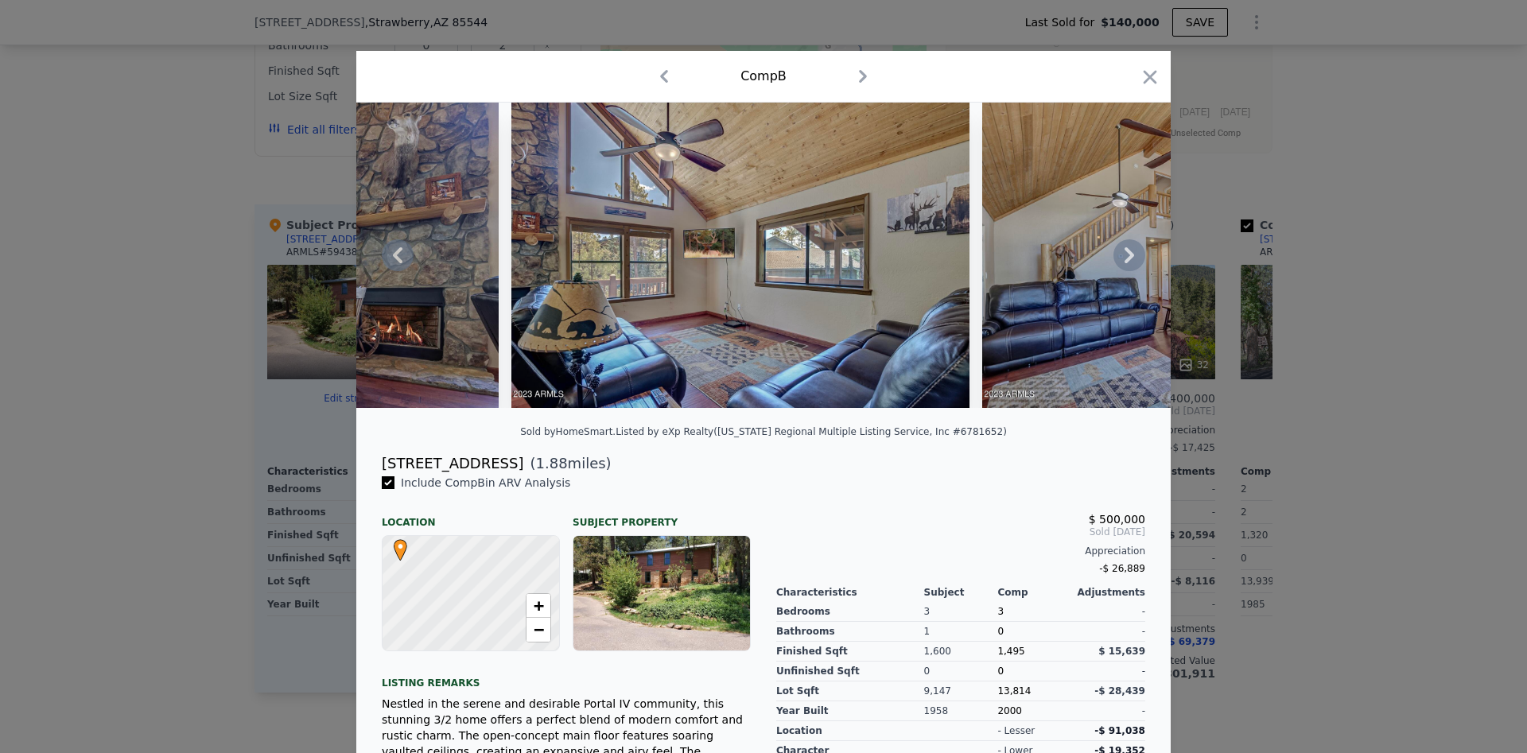
click at [1131, 254] on icon at bounding box center [1129, 255] width 10 height 16
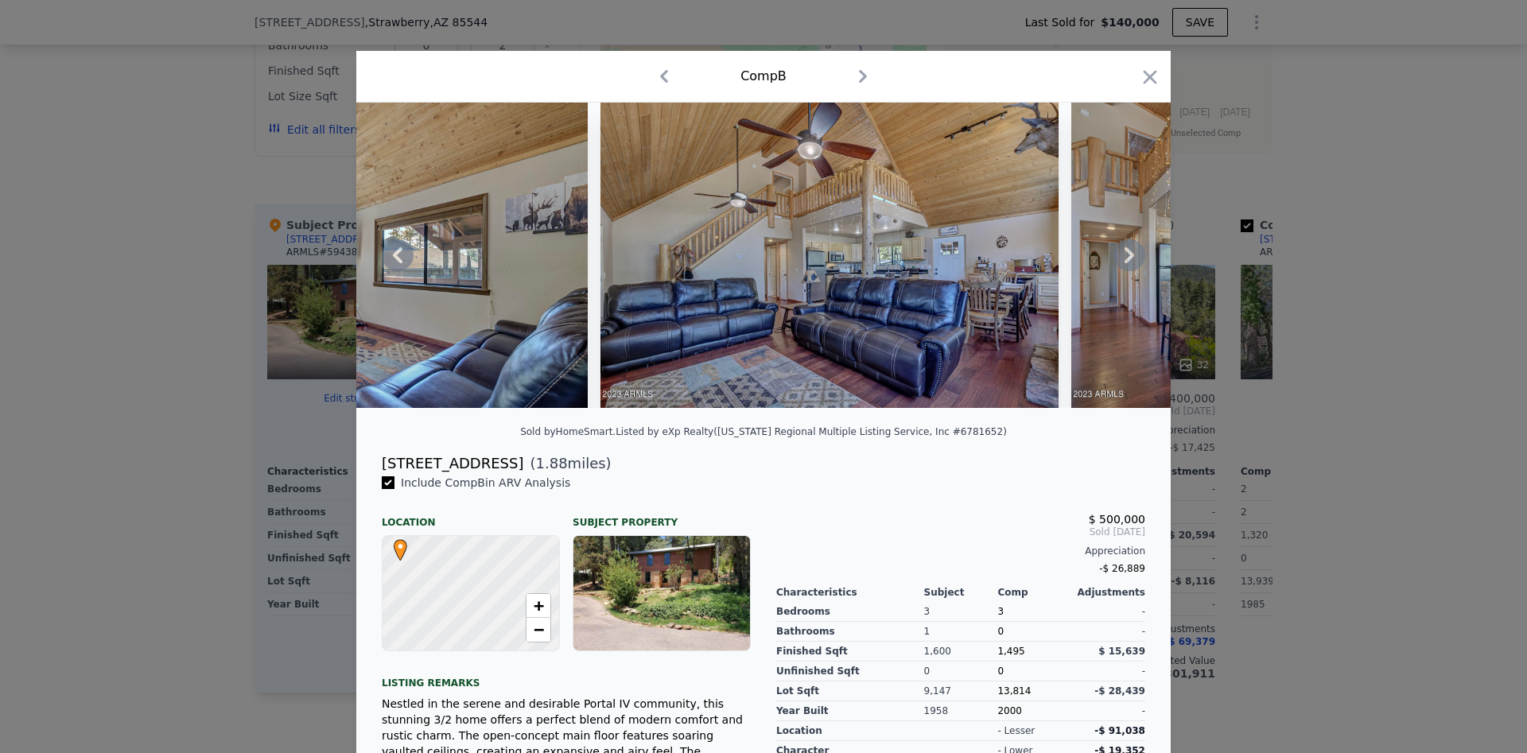
click at [1131, 254] on icon at bounding box center [1129, 255] width 10 height 16
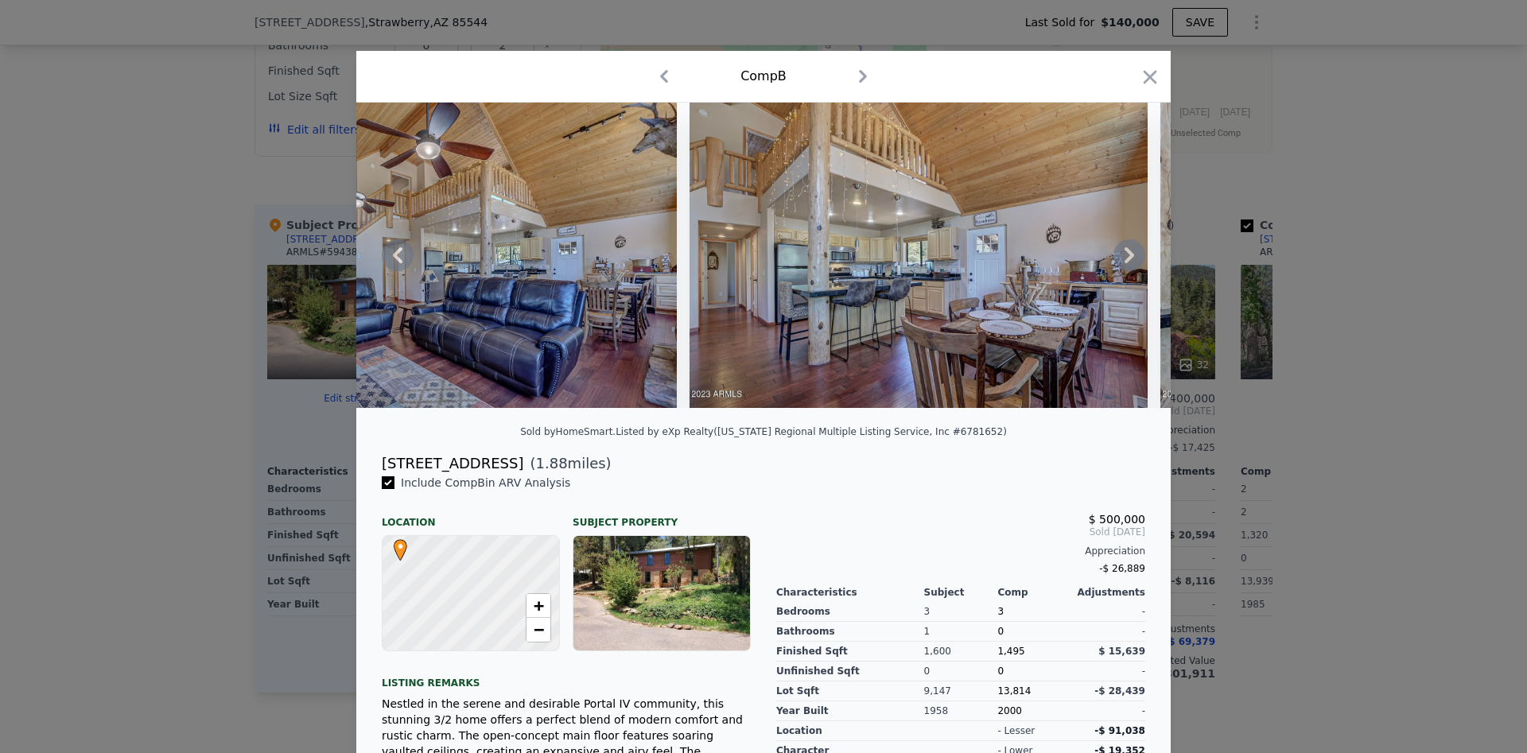
click at [1131, 254] on icon at bounding box center [1129, 255] width 10 height 16
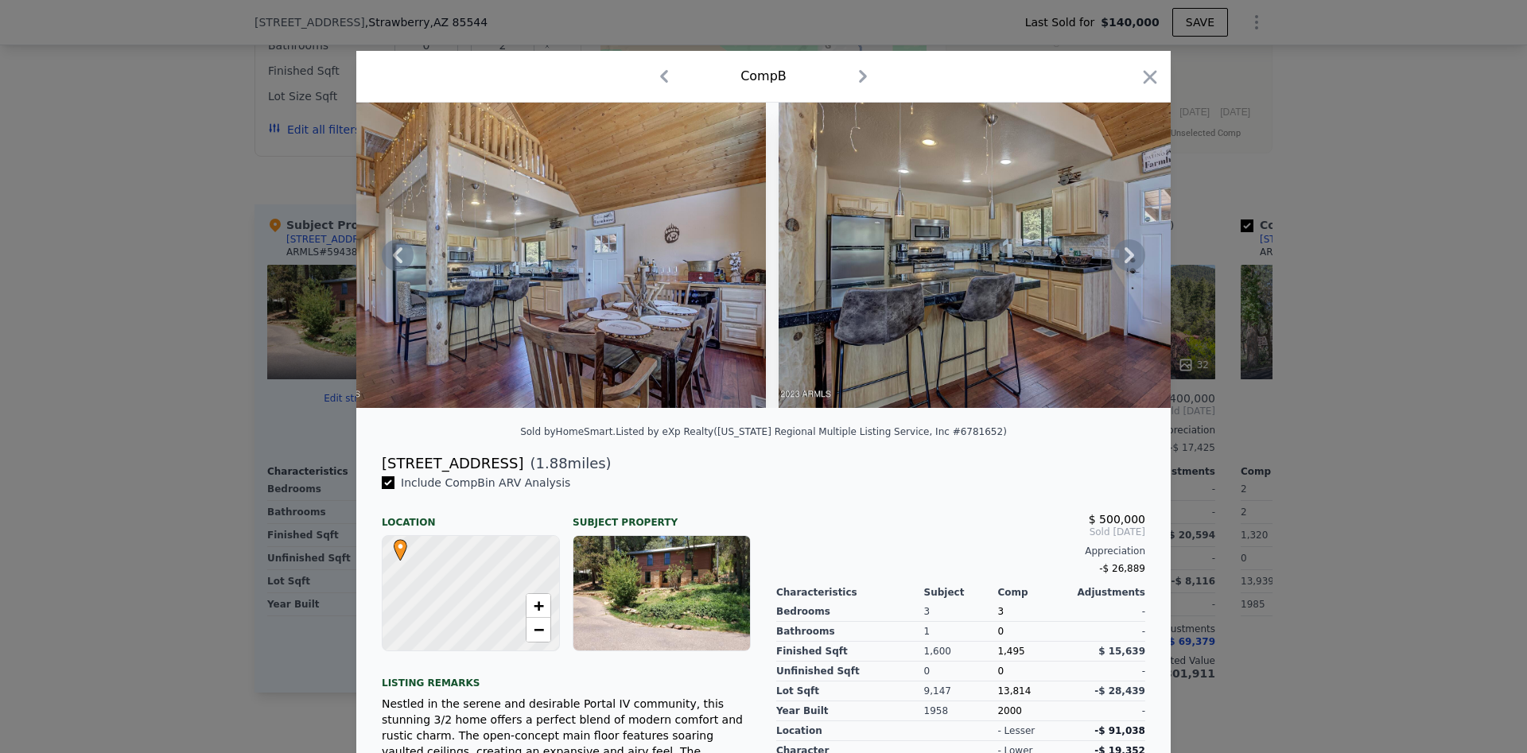
click at [1131, 254] on icon at bounding box center [1129, 255] width 10 height 16
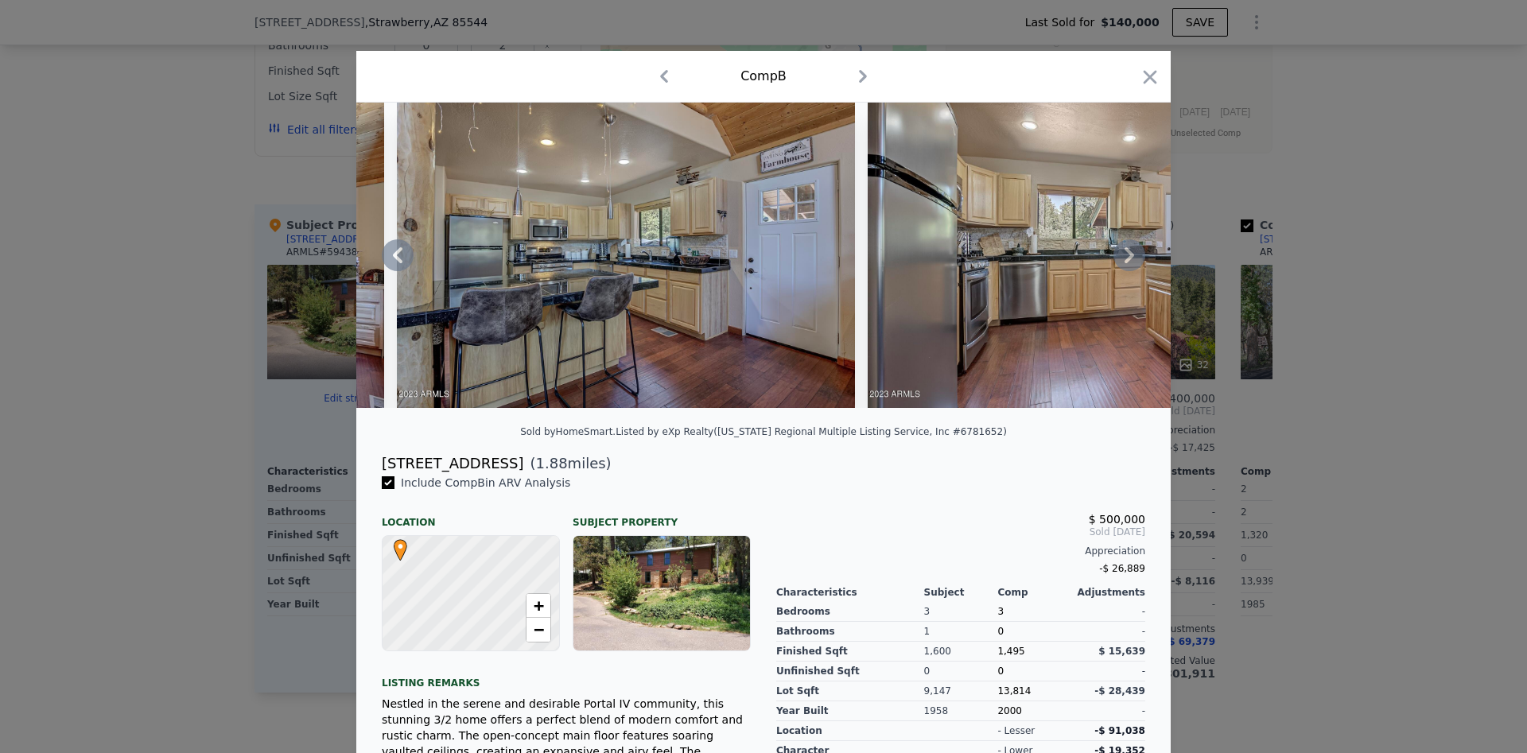
click at [1131, 254] on icon at bounding box center [1129, 255] width 10 height 16
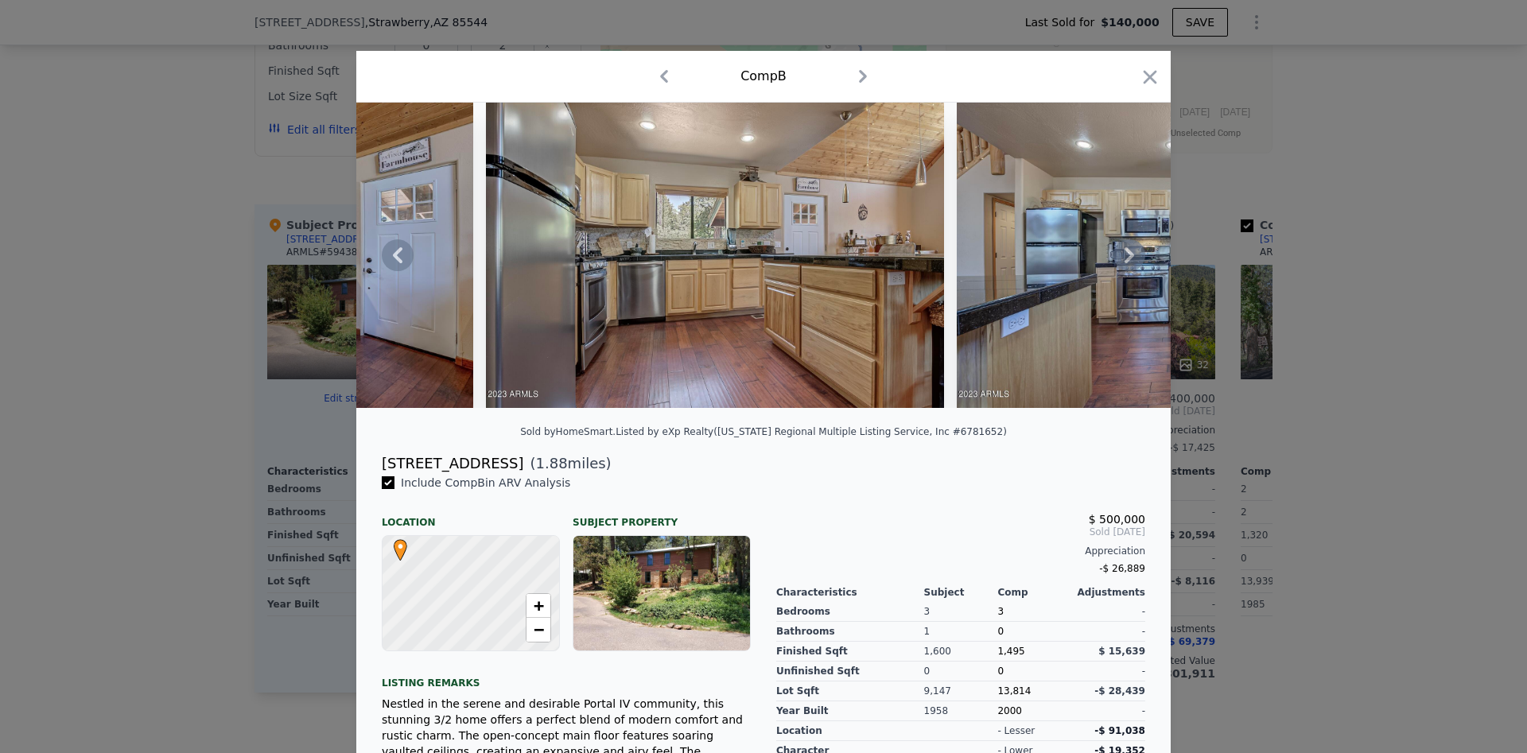
click at [1131, 254] on icon at bounding box center [1129, 255] width 10 height 16
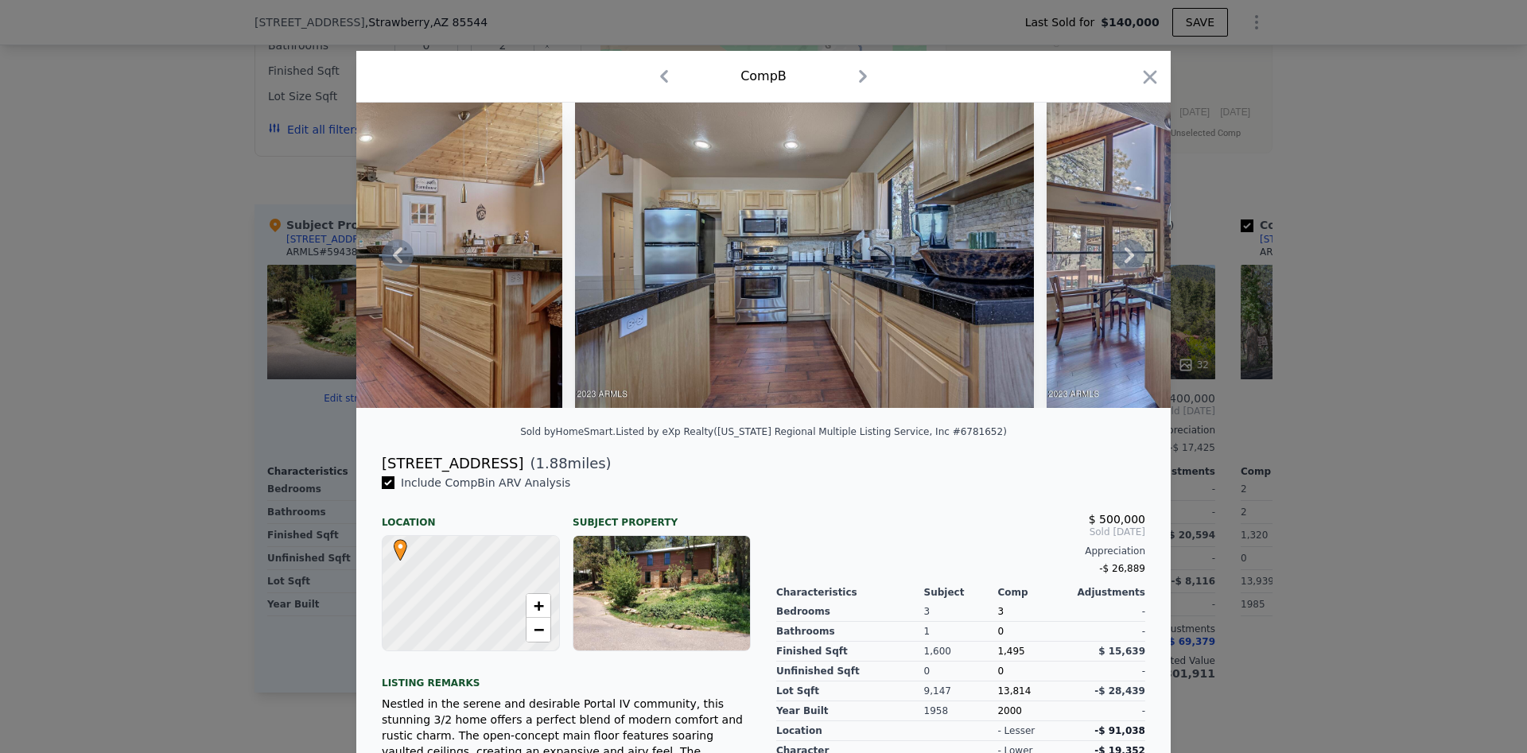
click at [1131, 254] on icon at bounding box center [1129, 255] width 10 height 16
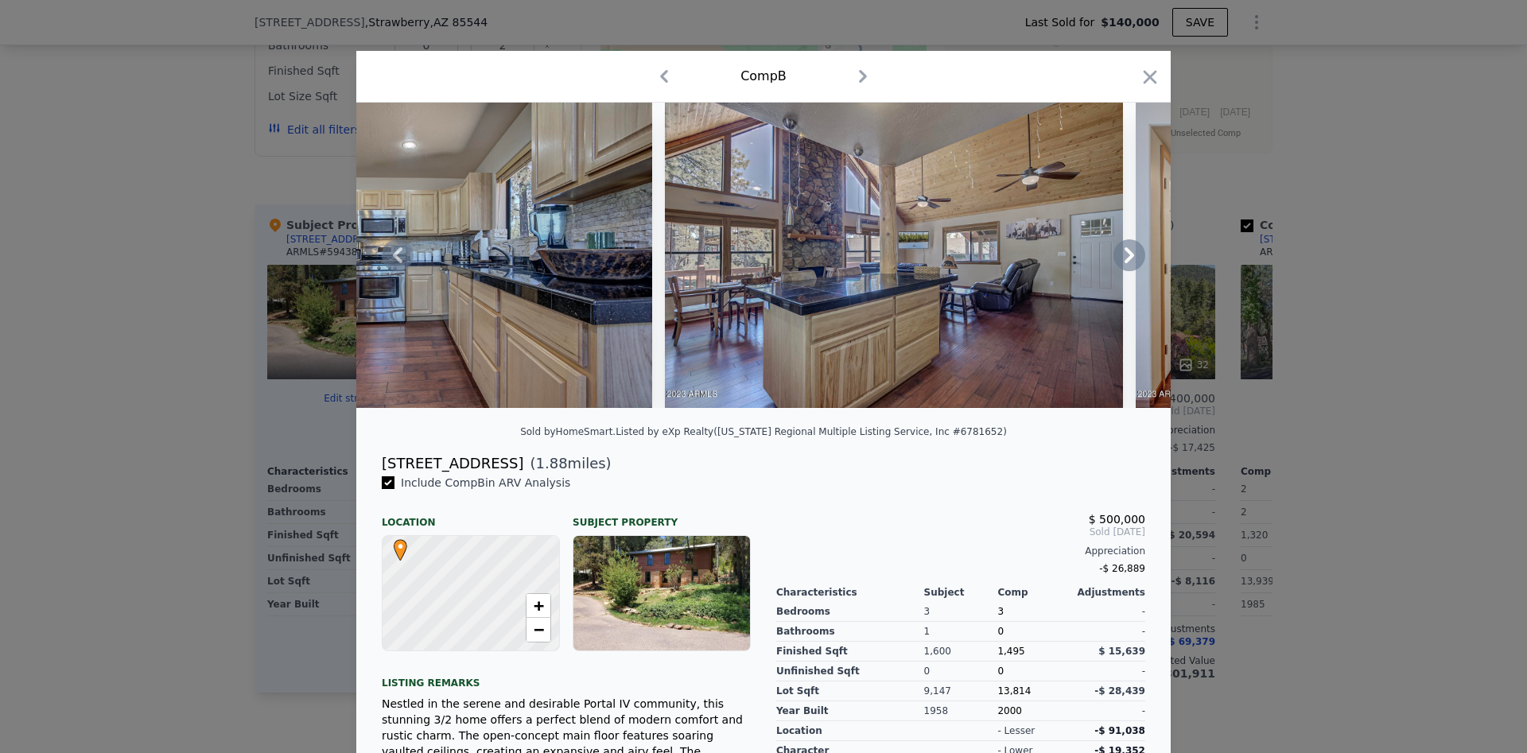
click at [1131, 254] on icon at bounding box center [1129, 255] width 10 height 16
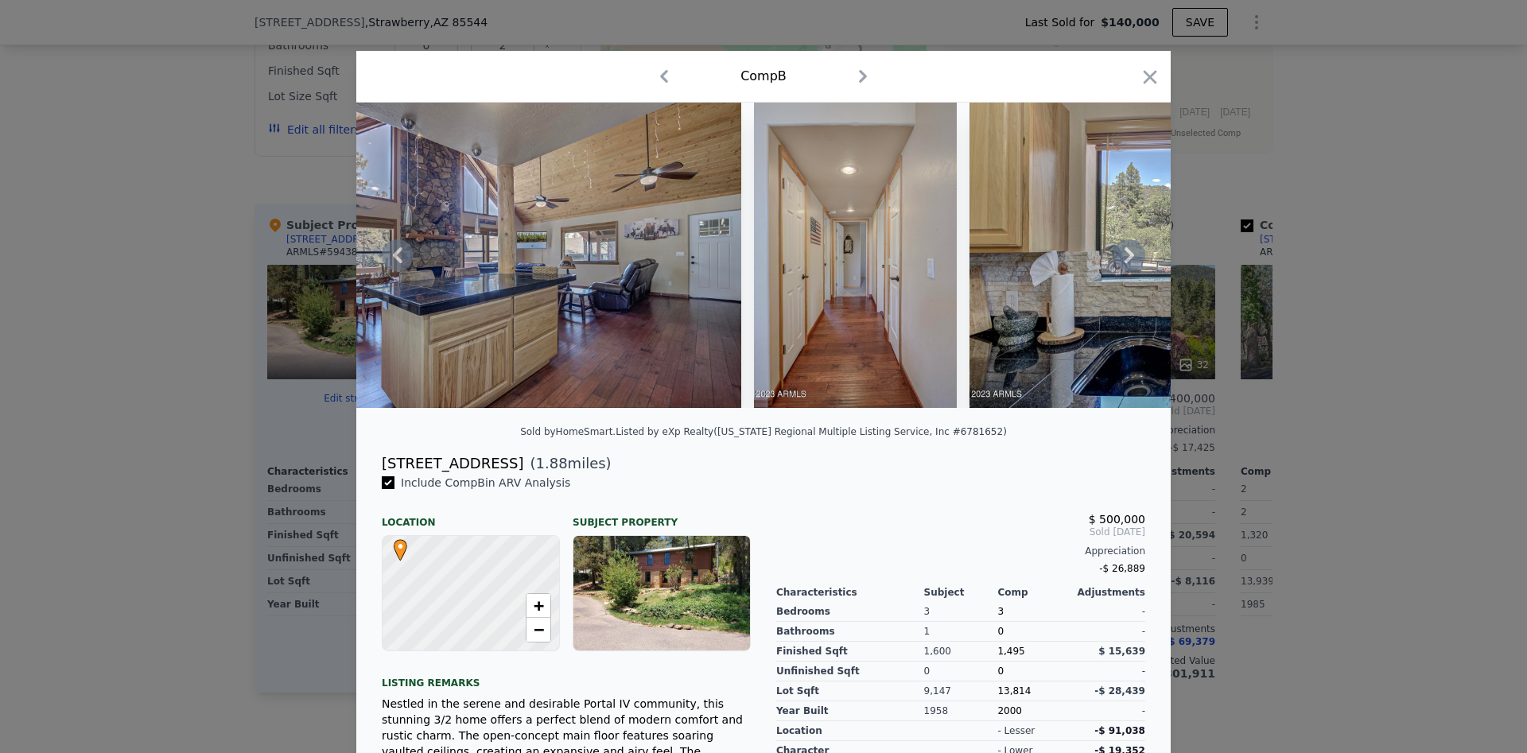
click at [1131, 254] on icon at bounding box center [1129, 255] width 10 height 16
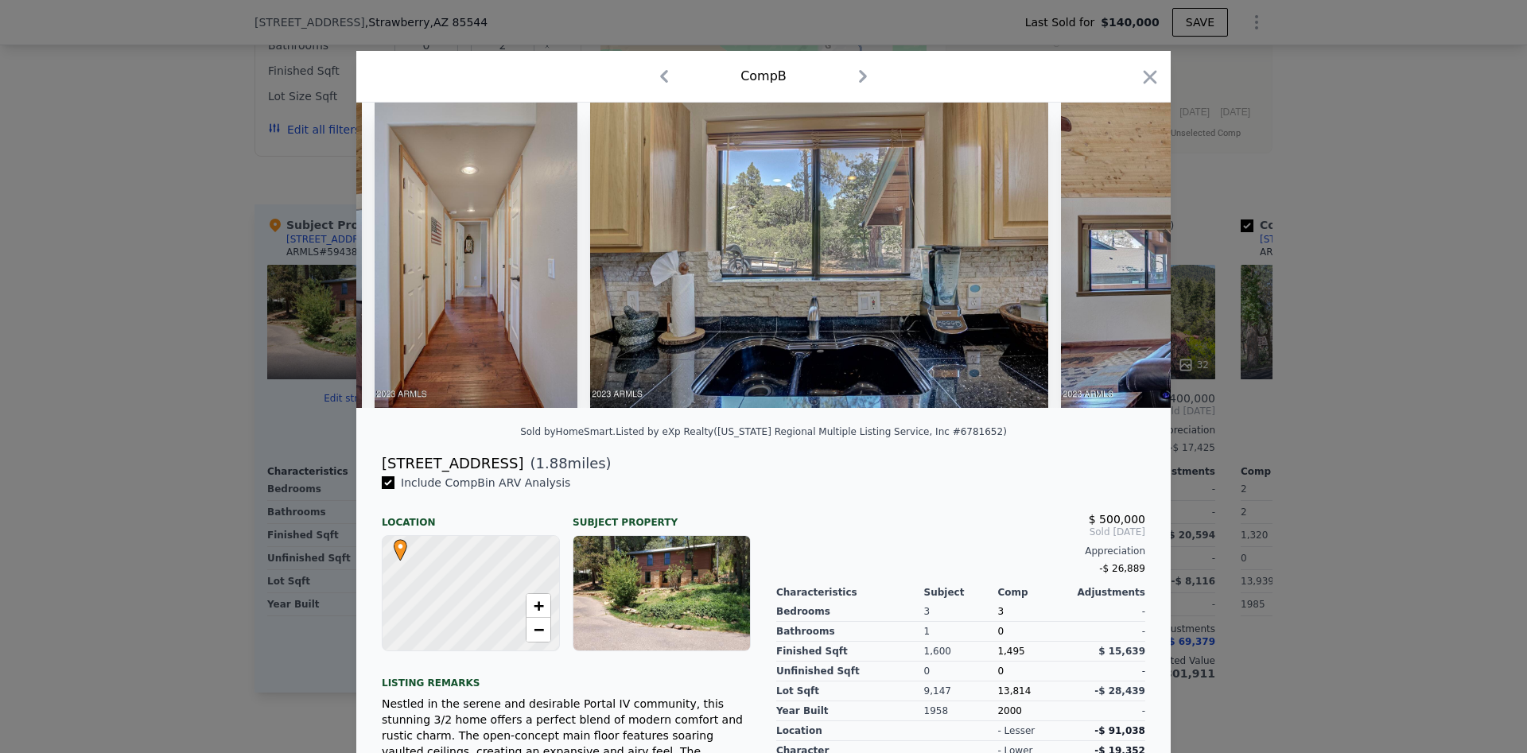
scroll to position [0, 6106]
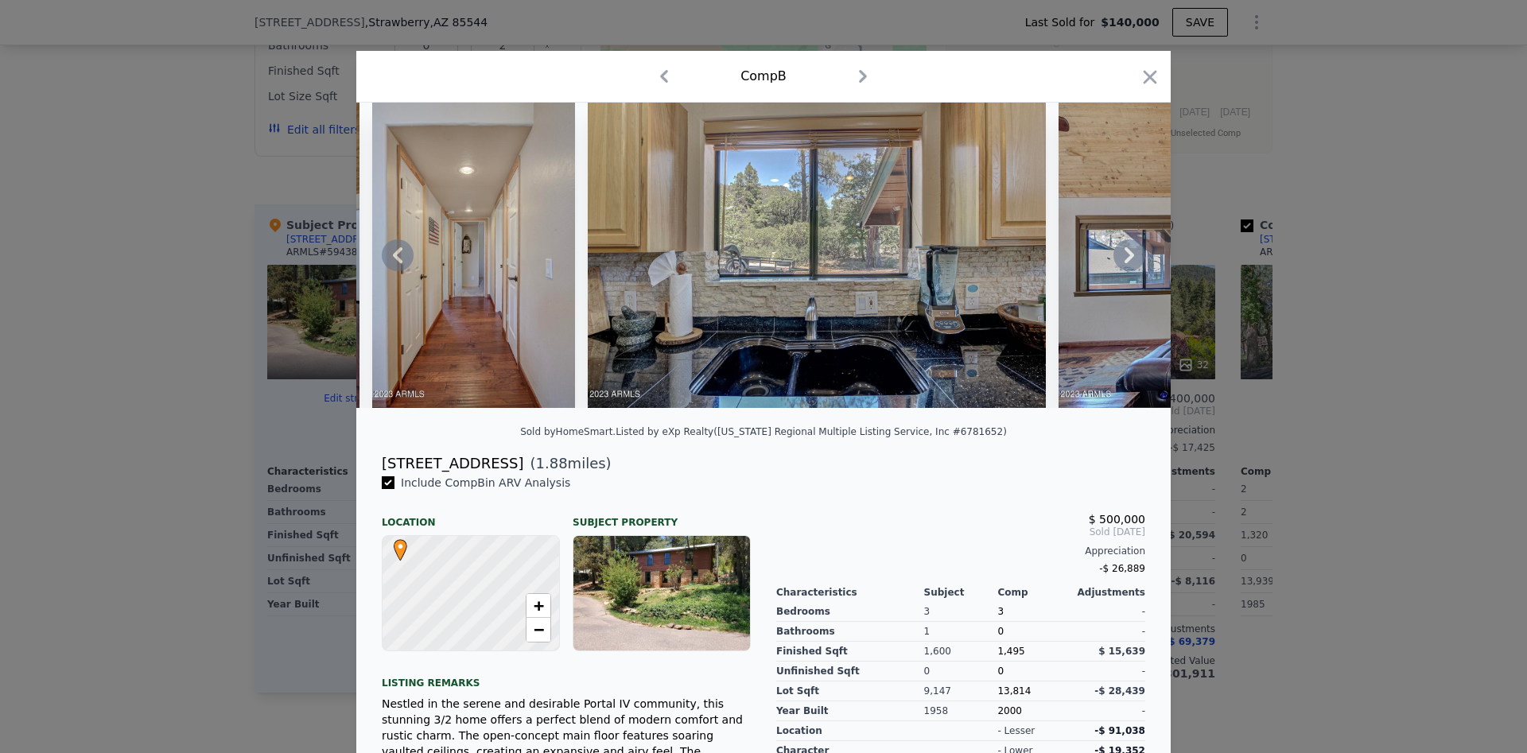
click at [1135, 254] on icon at bounding box center [1129, 255] width 32 height 32
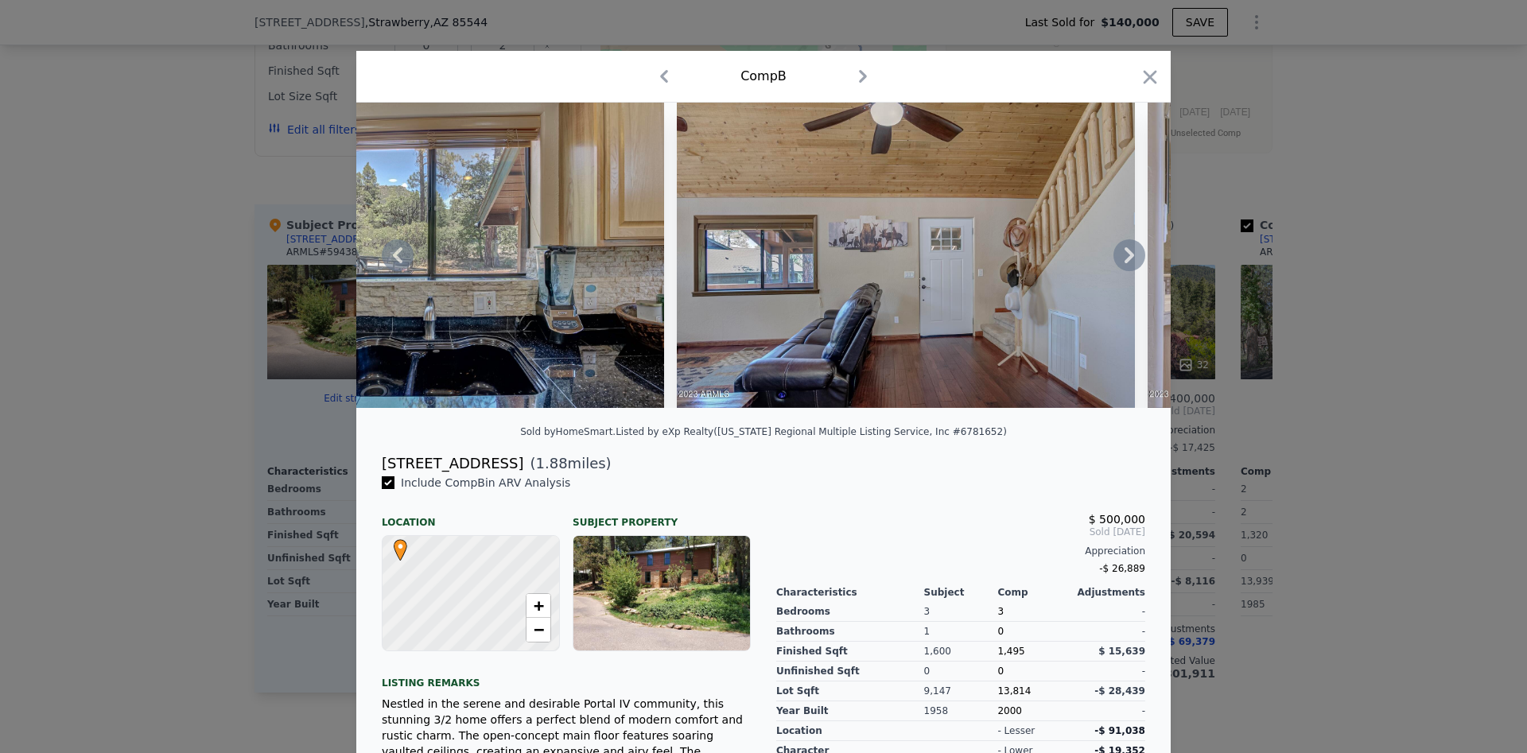
click at [1137, 255] on icon at bounding box center [1129, 255] width 32 height 32
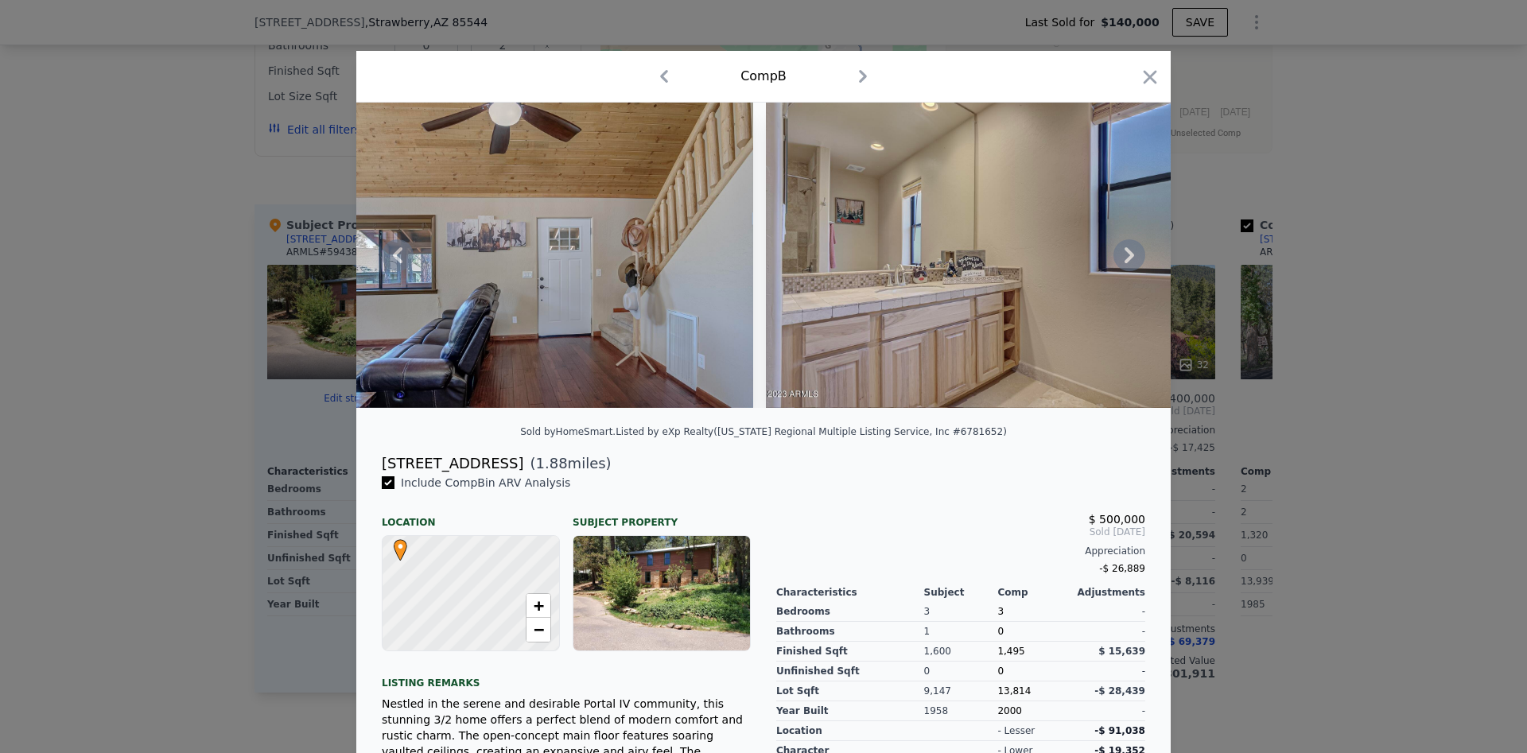
click at [1126, 254] on icon at bounding box center [1129, 255] width 32 height 32
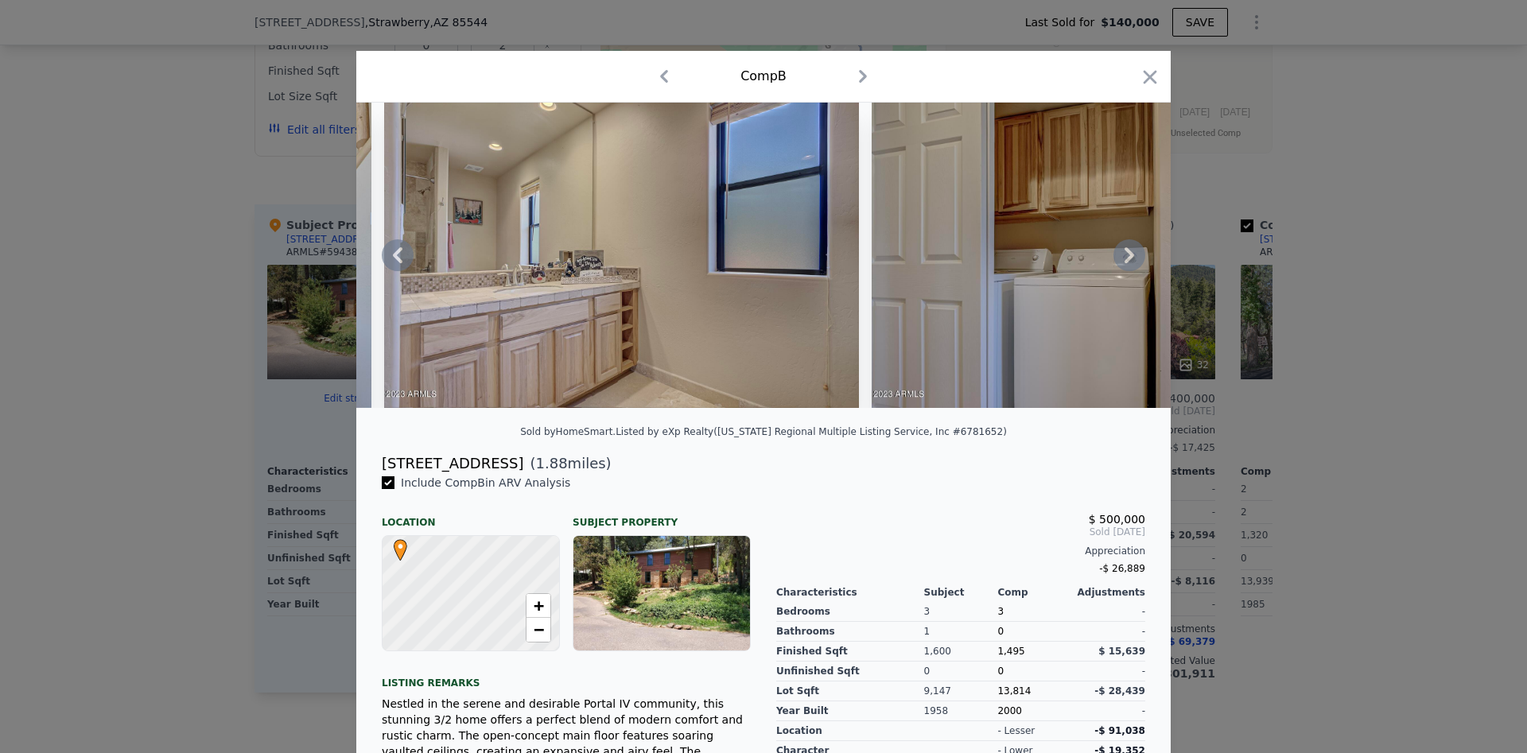
click at [1125, 254] on icon at bounding box center [1129, 255] width 32 height 32
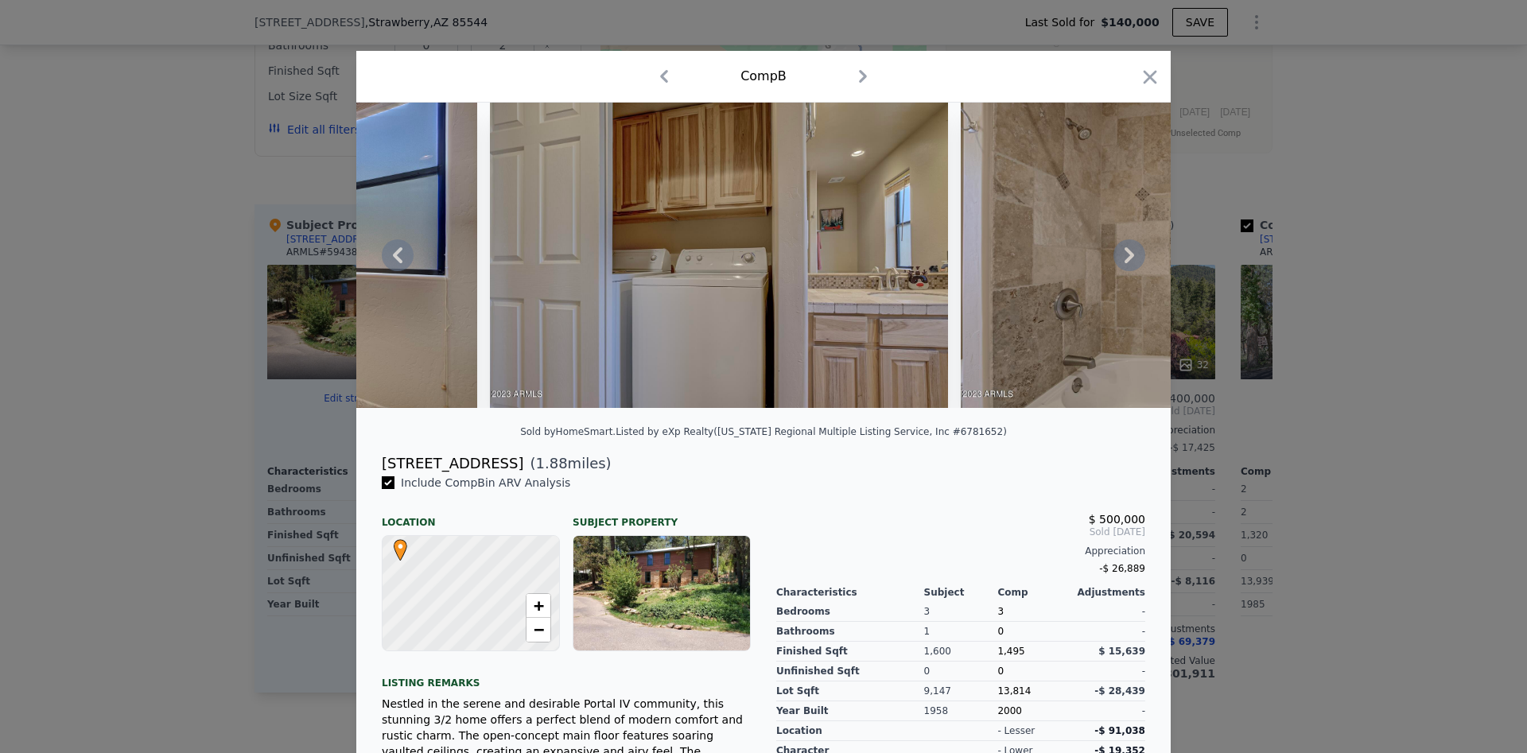
click at [1127, 254] on icon at bounding box center [1129, 255] width 32 height 32
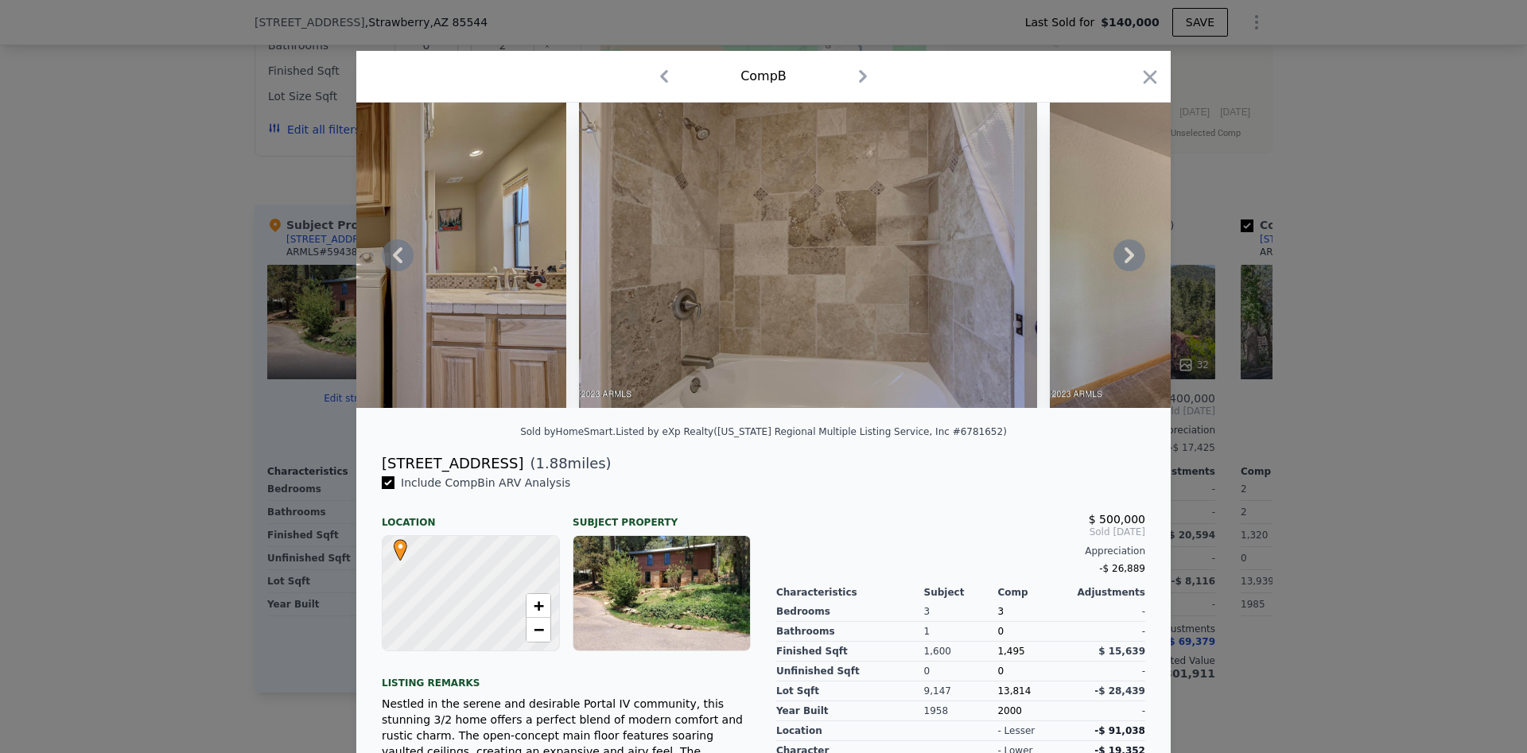
click at [1127, 254] on icon at bounding box center [1129, 255] width 32 height 32
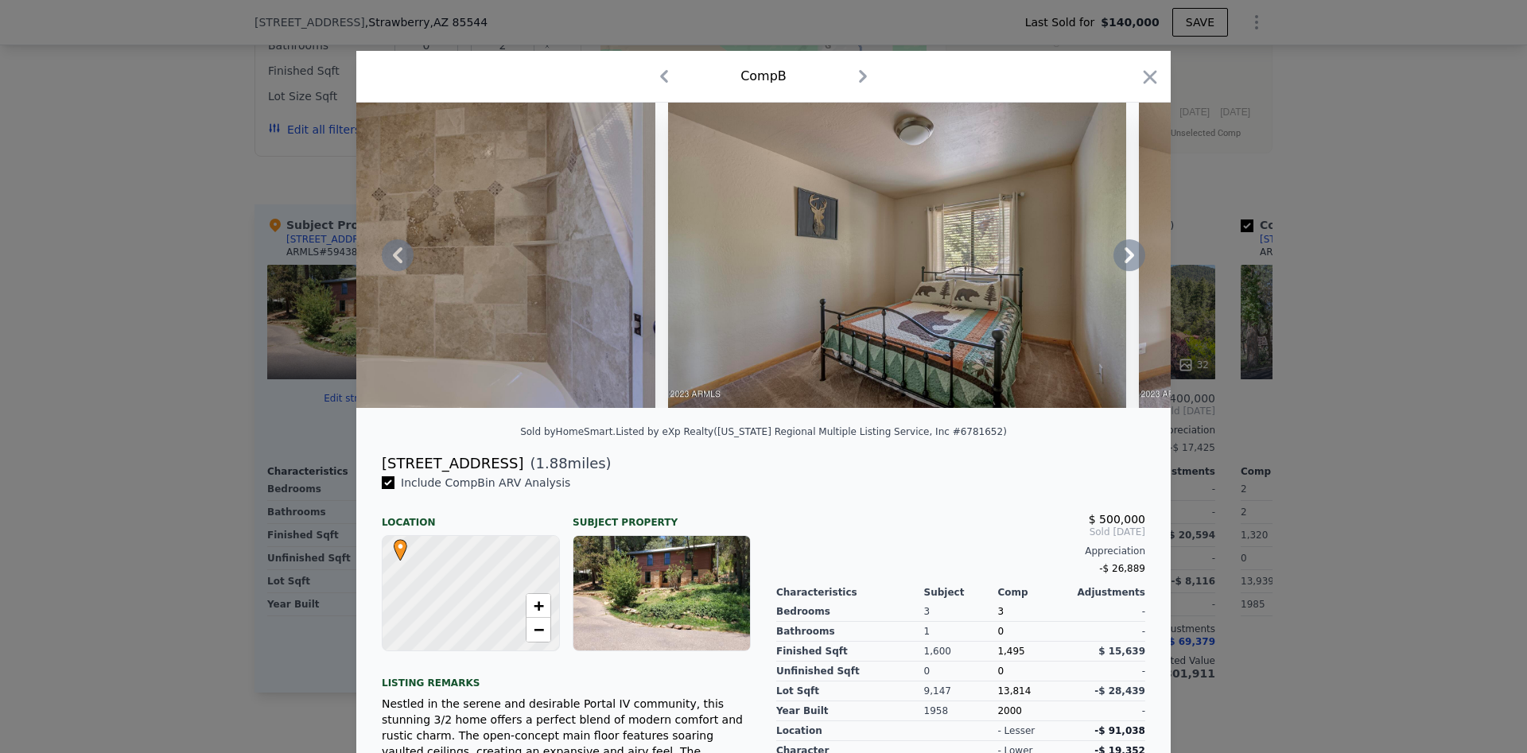
click at [1127, 254] on icon at bounding box center [1129, 255] width 32 height 32
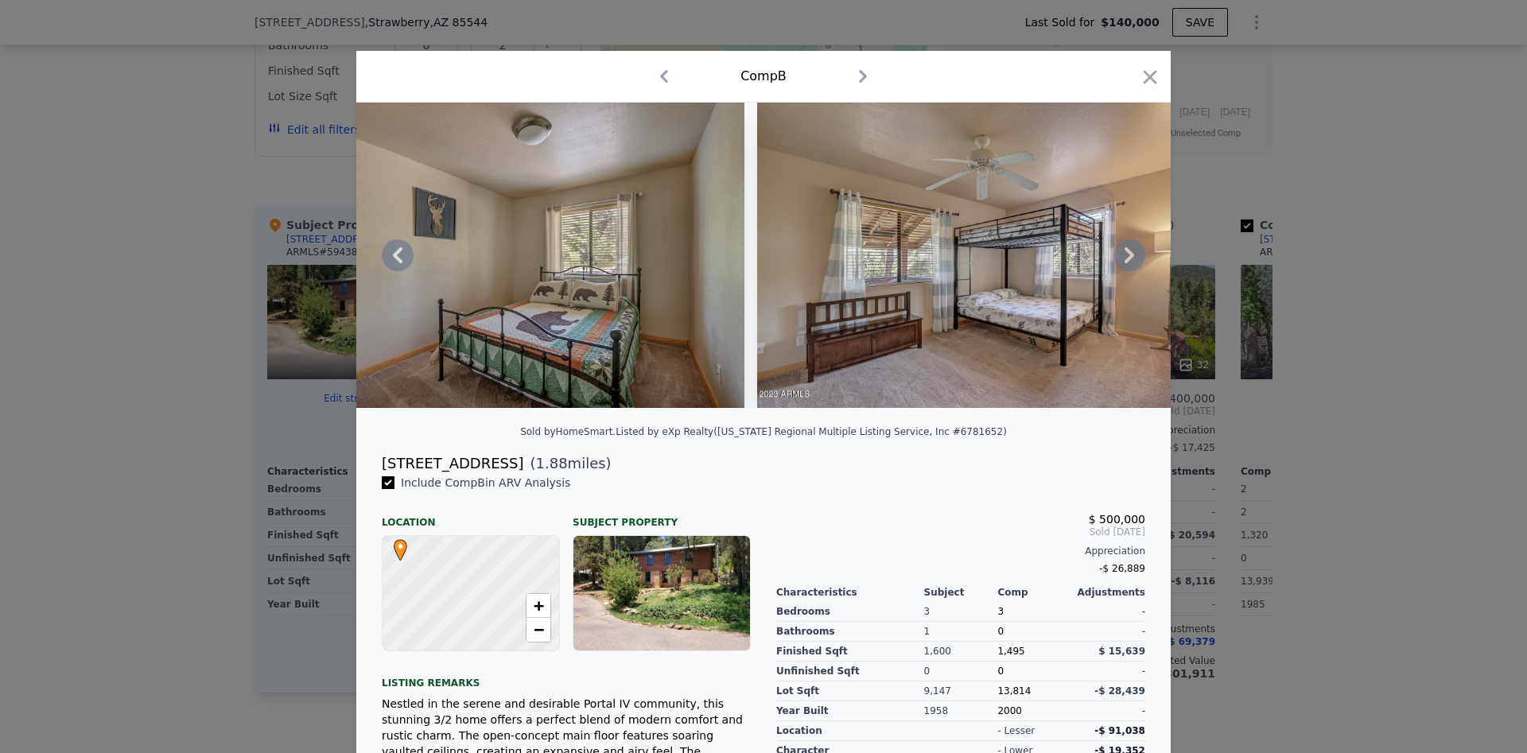
click at [1131, 250] on icon at bounding box center [1129, 255] width 32 height 32
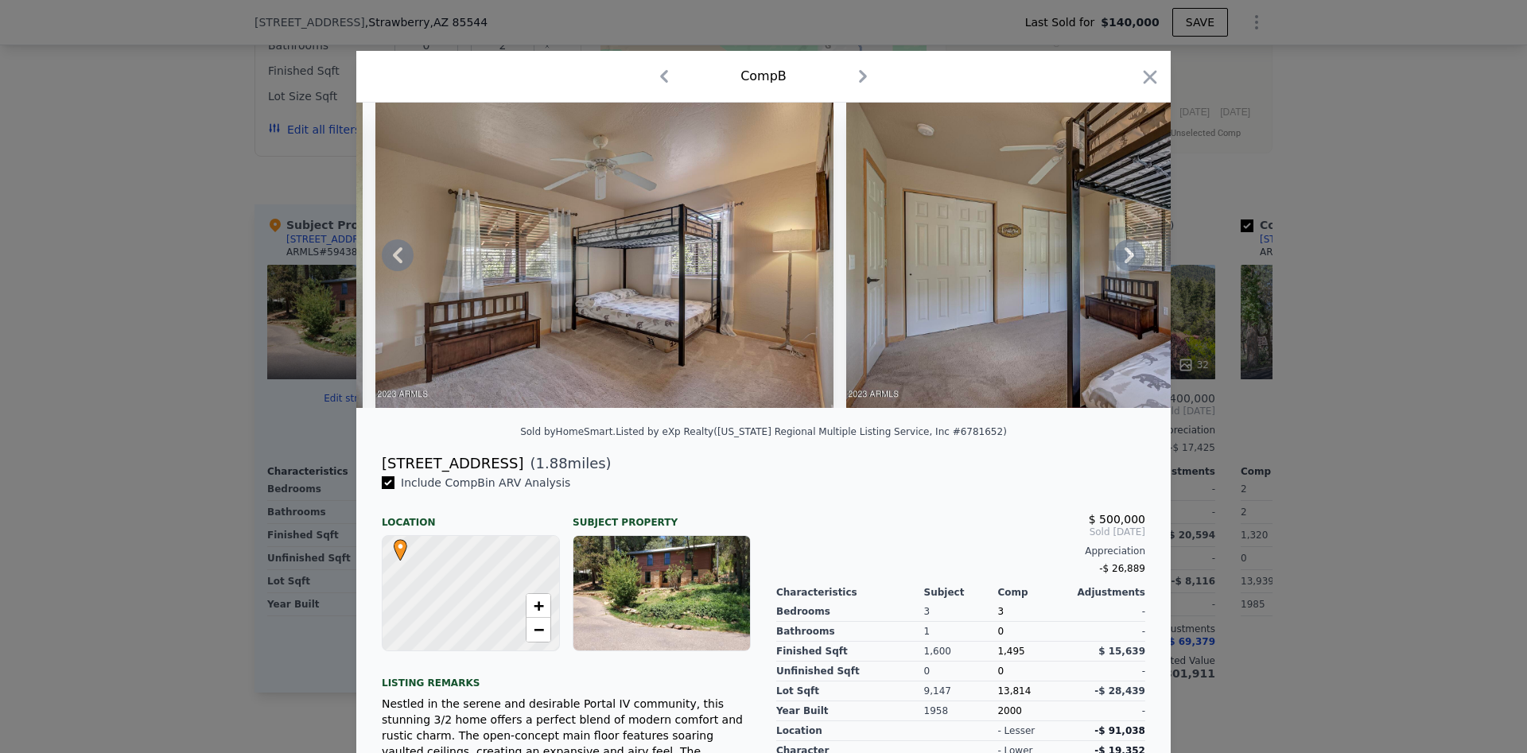
click at [1131, 250] on icon at bounding box center [1129, 255] width 32 height 32
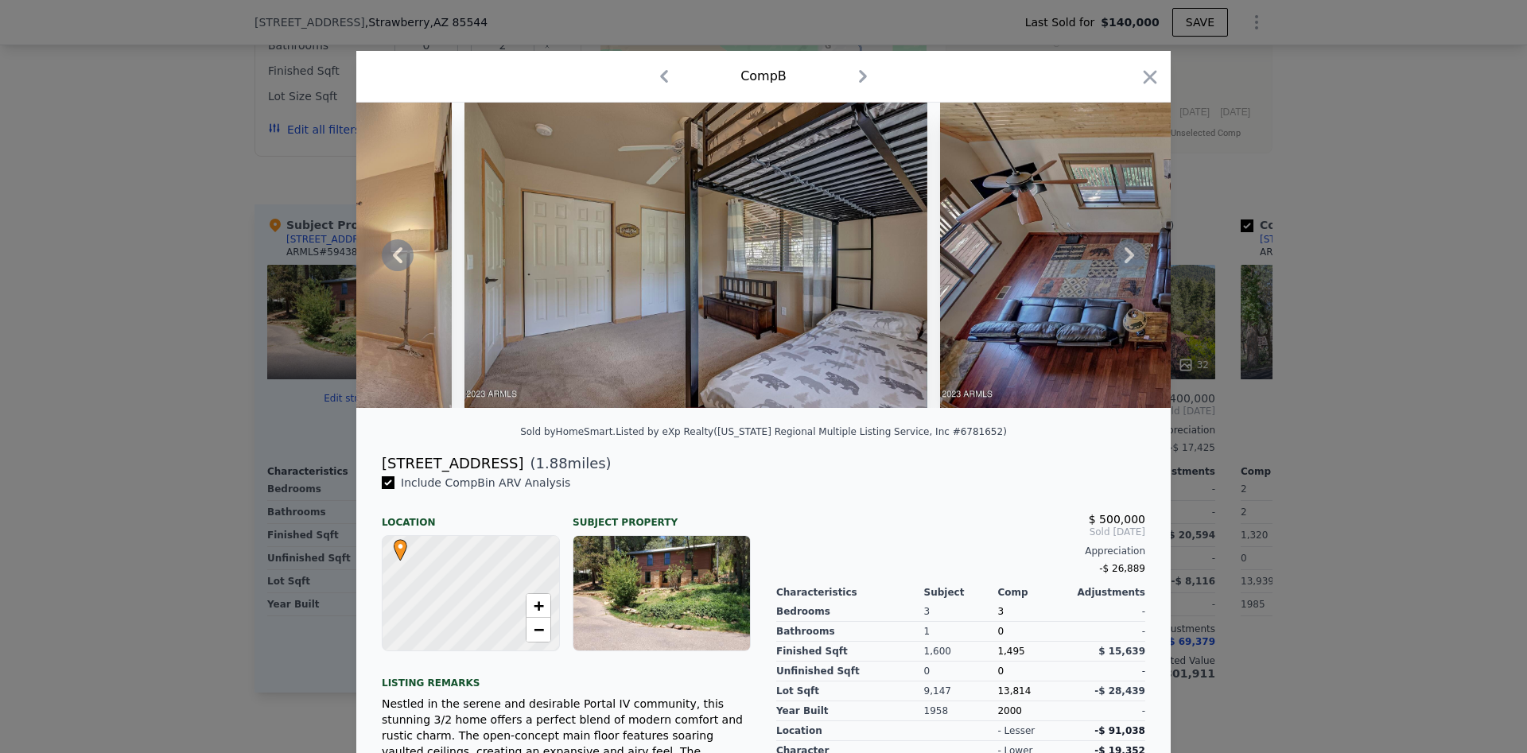
click at [1131, 250] on icon at bounding box center [1129, 255] width 32 height 32
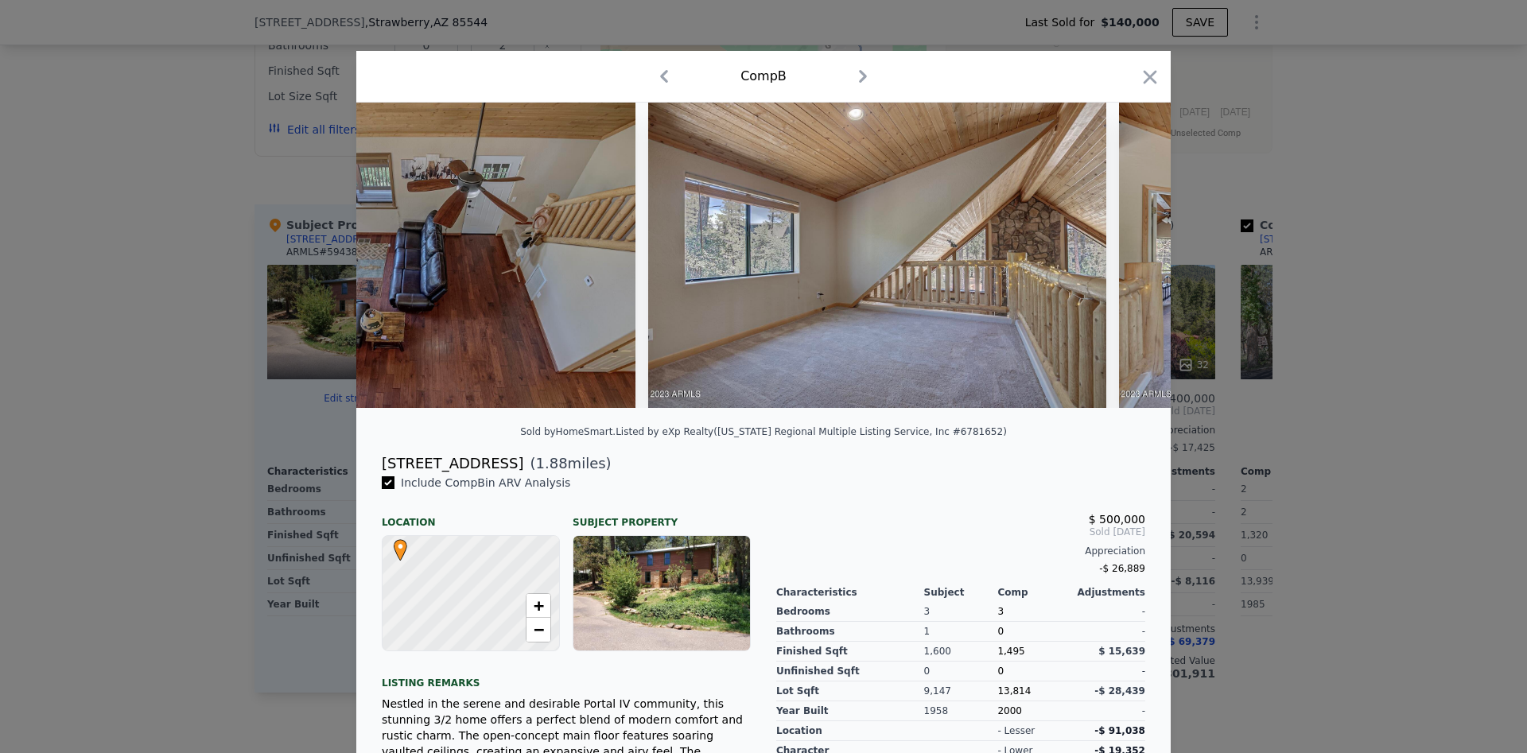
scroll to position [0, 10305]
click at [1148, 78] on icon "button" at bounding box center [1150, 77] width 14 height 14
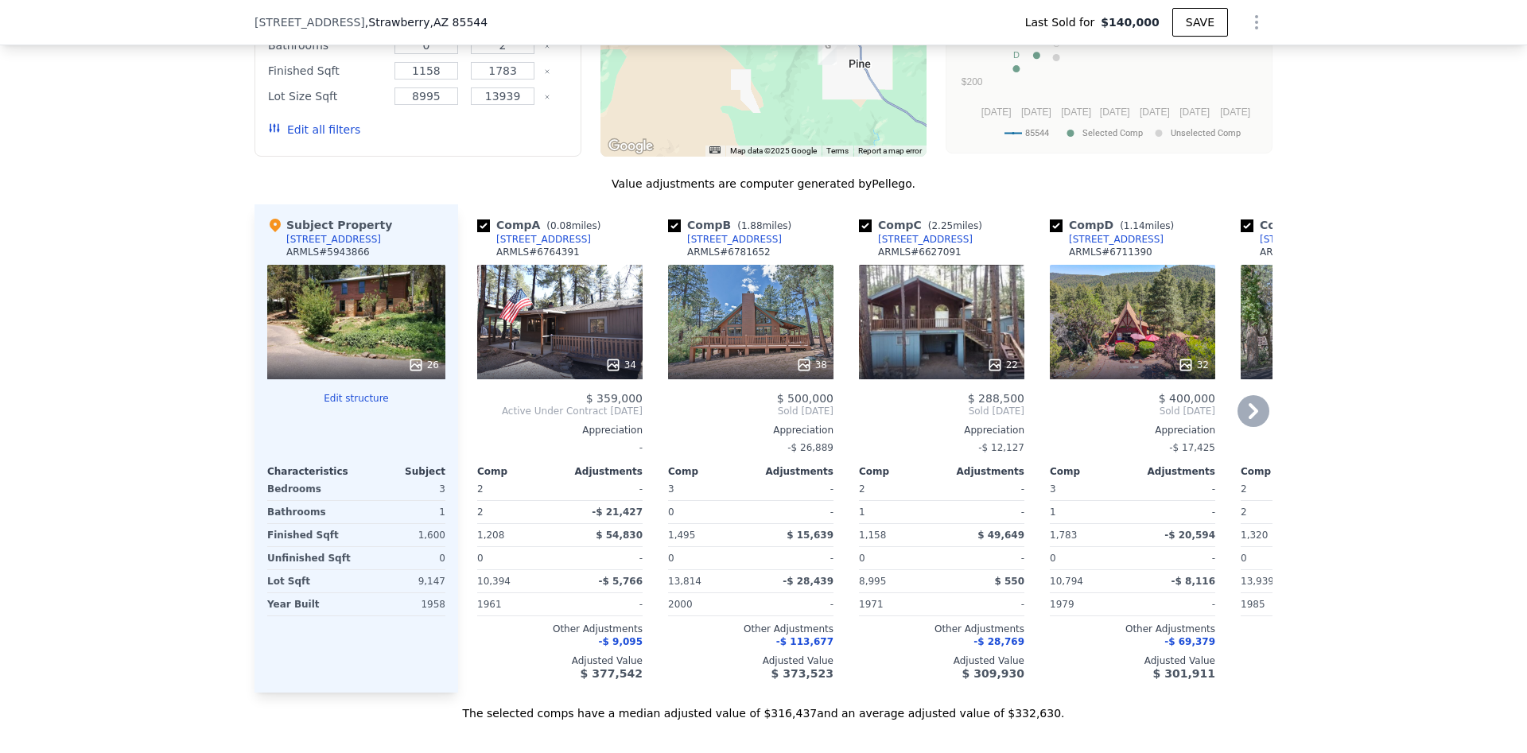
click at [1247, 409] on icon at bounding box center [1253, 411] width 32 height 32
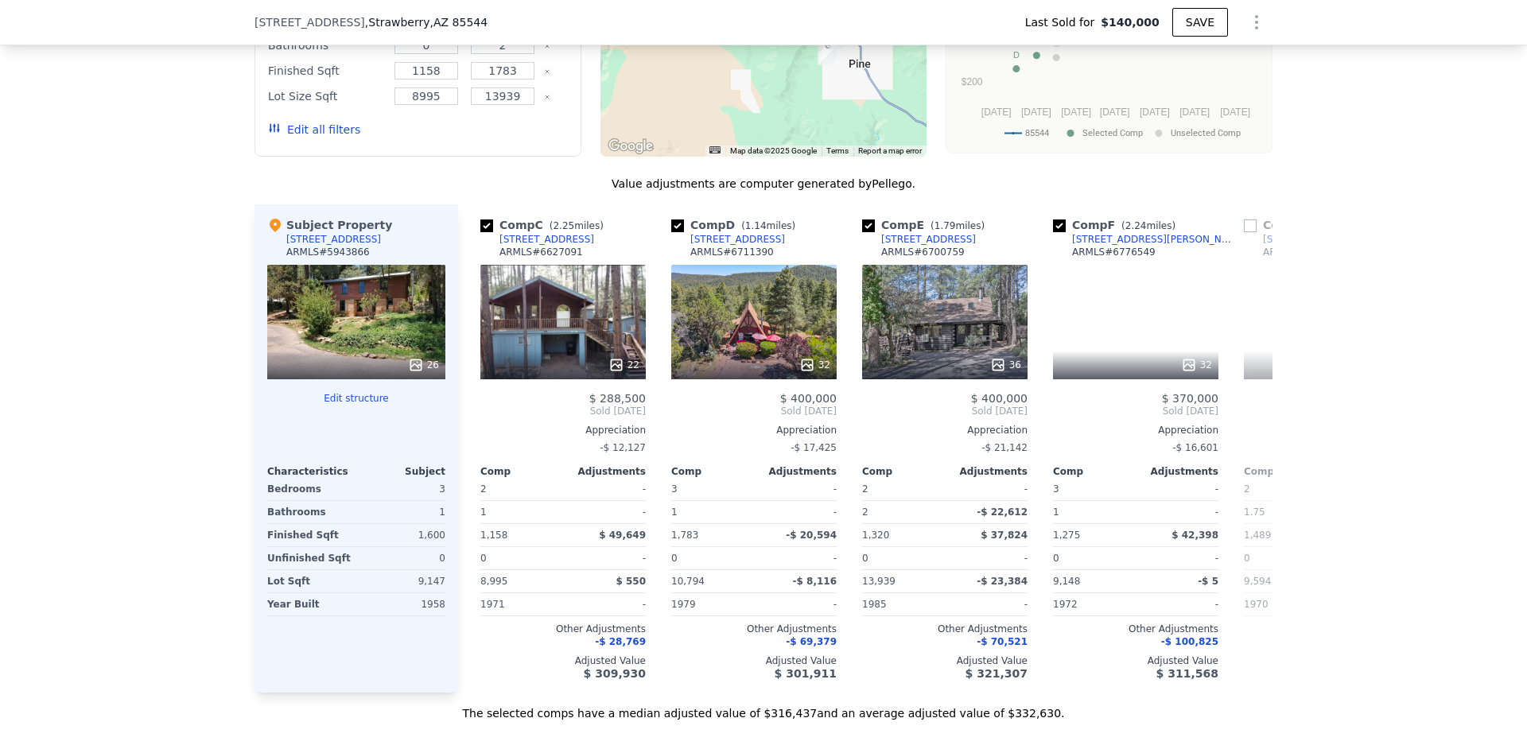
scroll to position [0, 382]
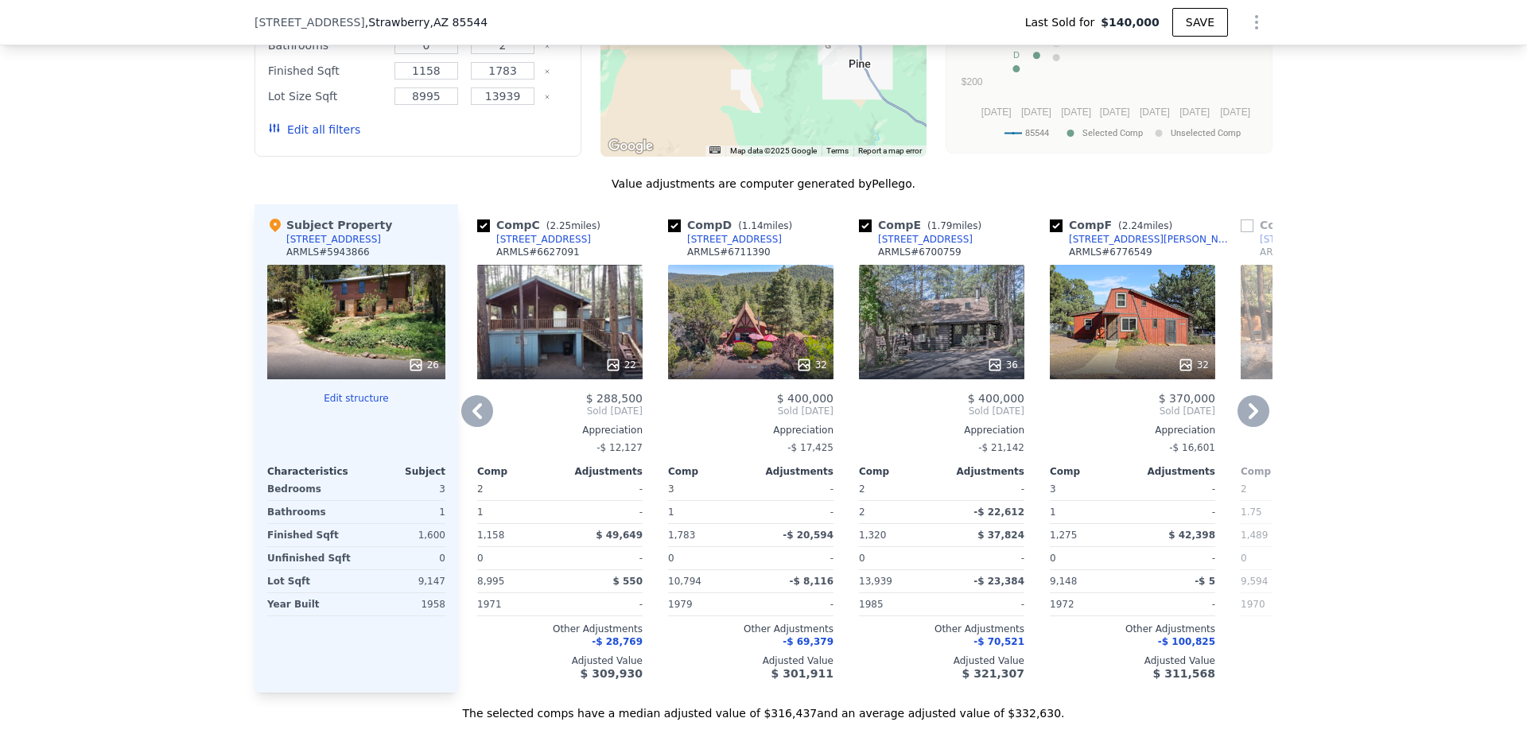
click at [1249, 409] on icon at bounding box center [1253, 411] width 32 height 32
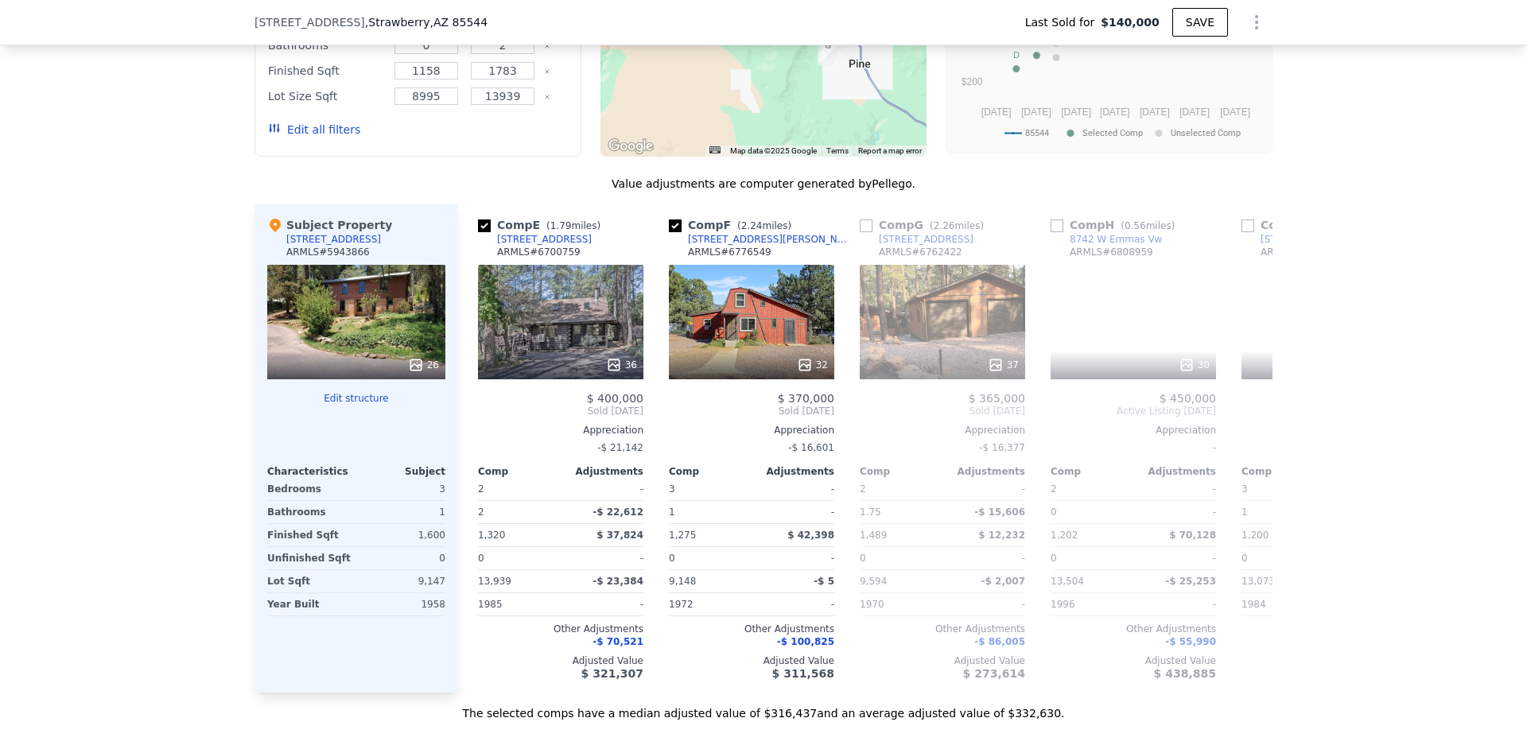
scroll to position [0, 763]
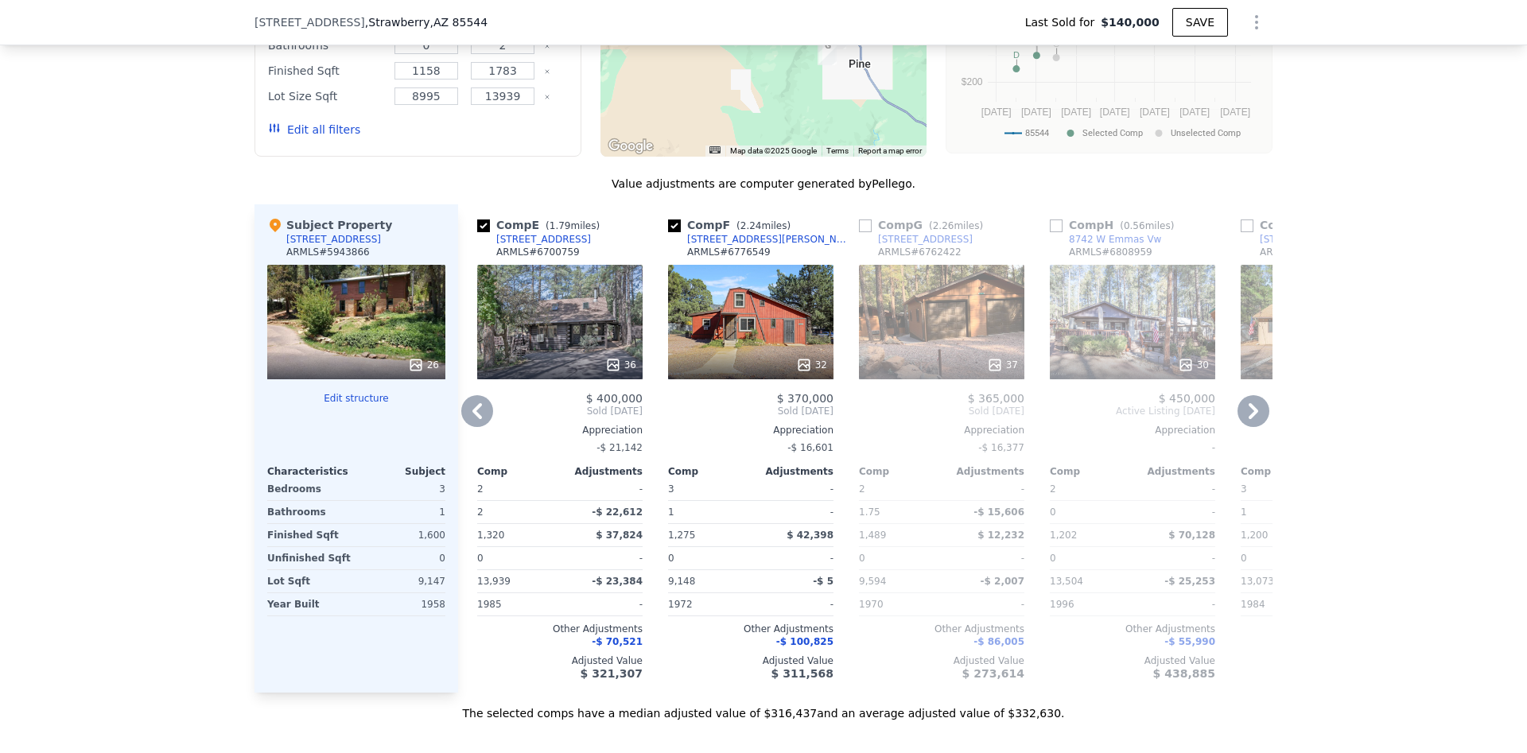
click at [487, 415] on icon at bounding box center [477, 411] width 32 height 32
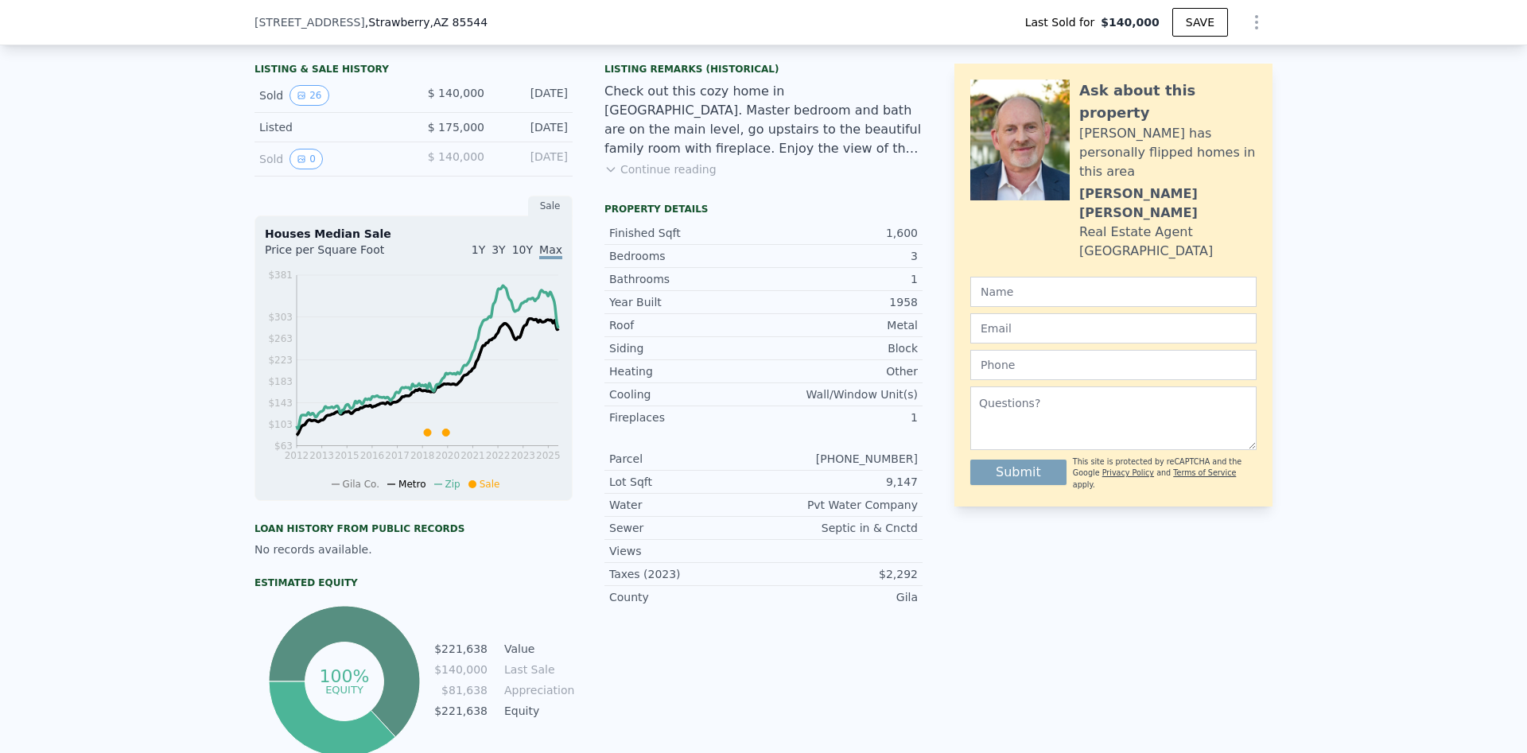
scroll to position [0, 4086]
